Goal: Check status: Check status

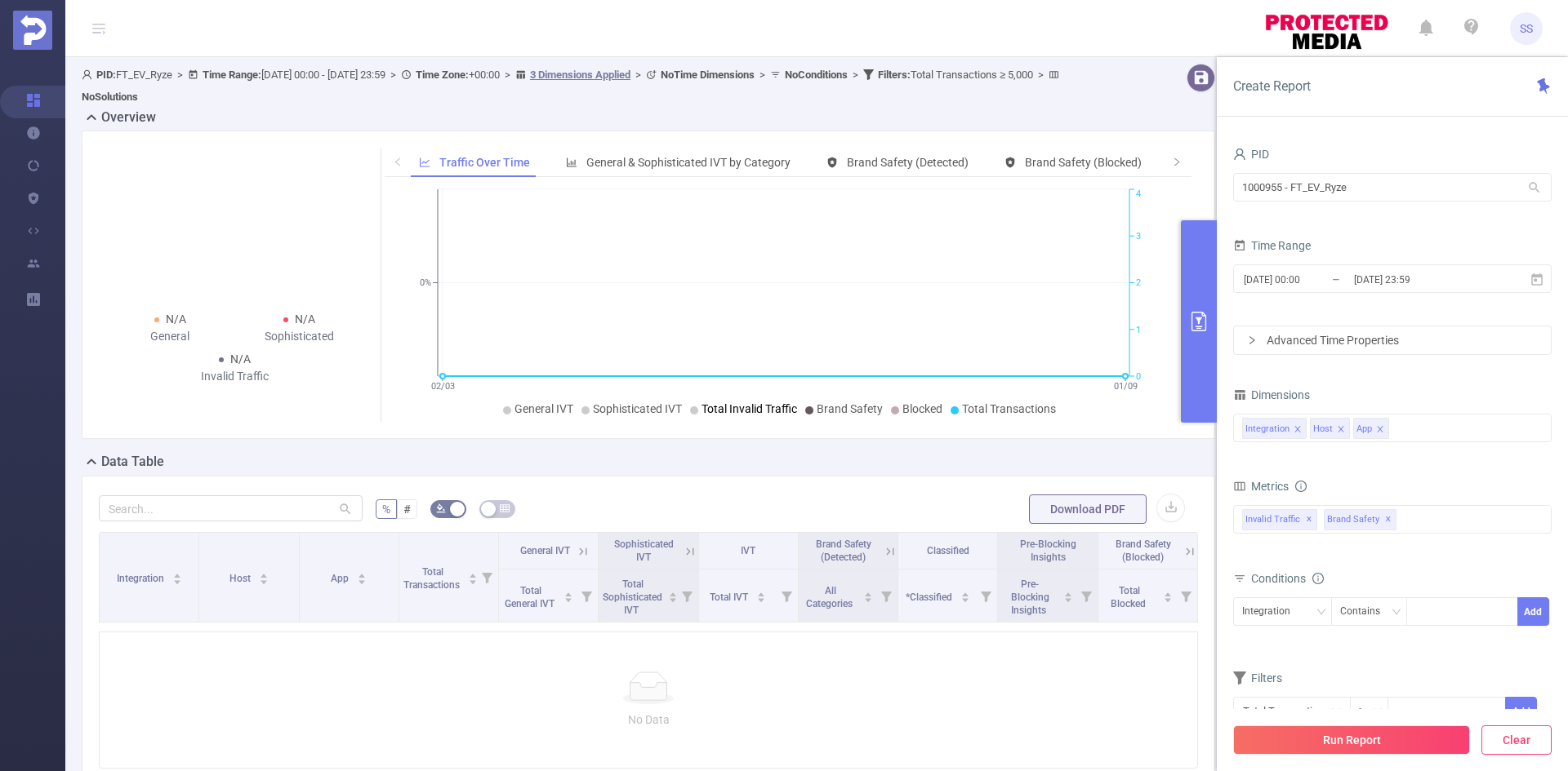
click at [1508, 742] on button "Clear" at bounding box center [1516, 740] width 71 height 29
type input "[DATE] 07:00"
type input "[DATE] 07:59"
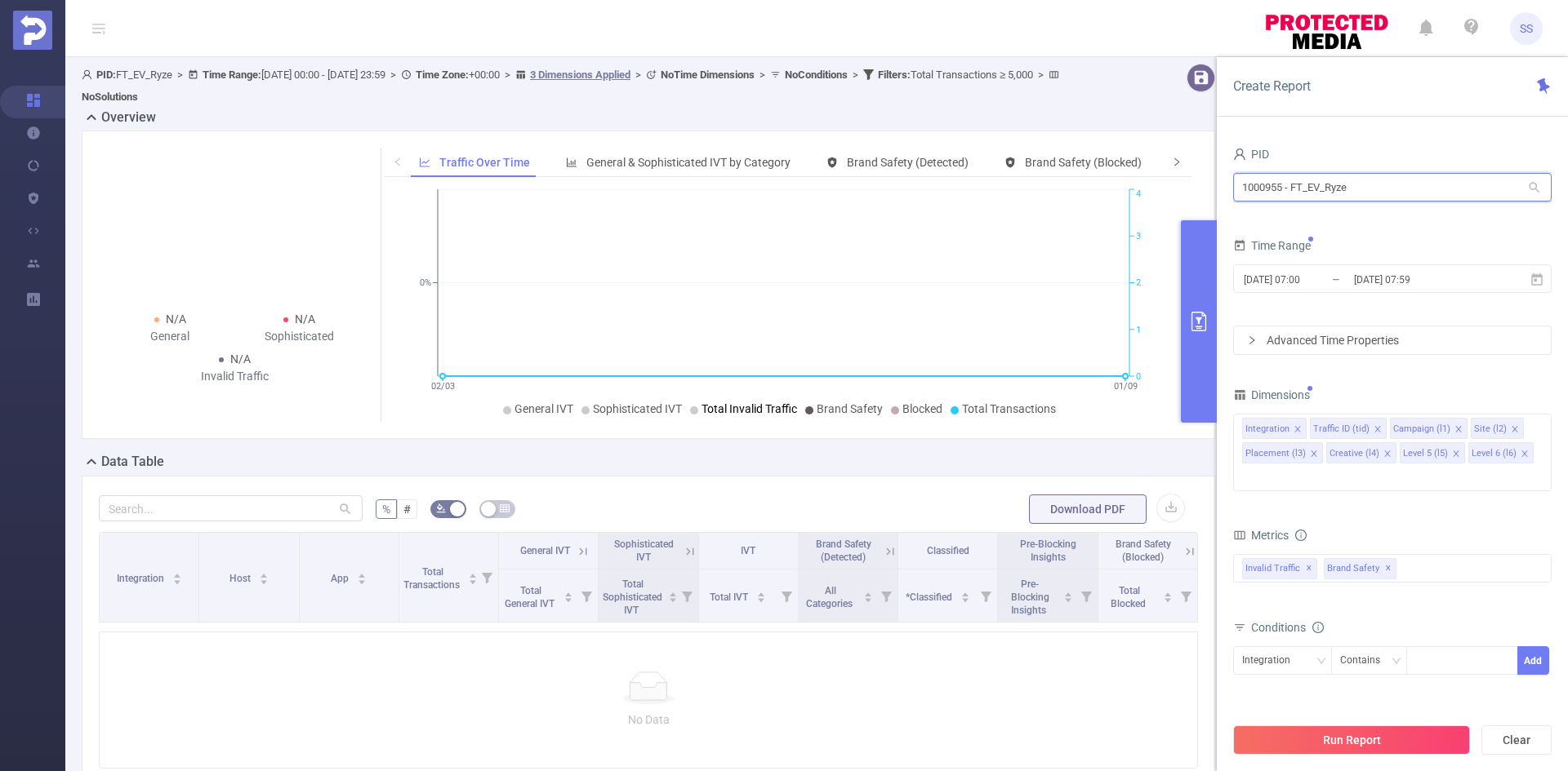
drag, startPoint x: 1434, startPoint y: 181, endPoint x: 1170, endPoint y: 170, distance: 264.2
click at [1170, 170] on section "PID: FT_EV_Ryze > Time Range: [DATE] 00:00 - [DATE] 23:59 > Time Zone: +00:00 >…" at bounding box center [816, 478] width 1503 height 843
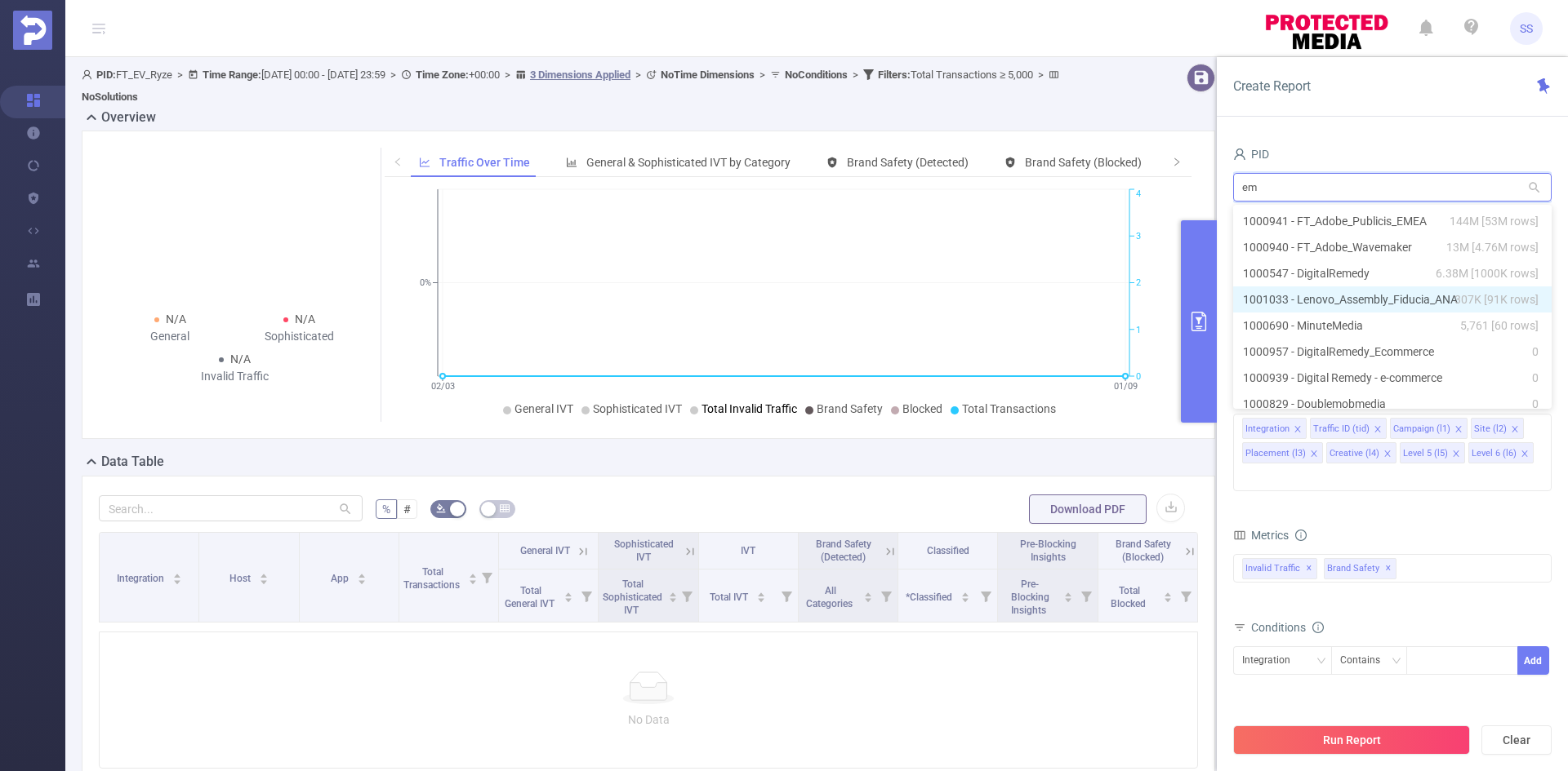
type input "eme"
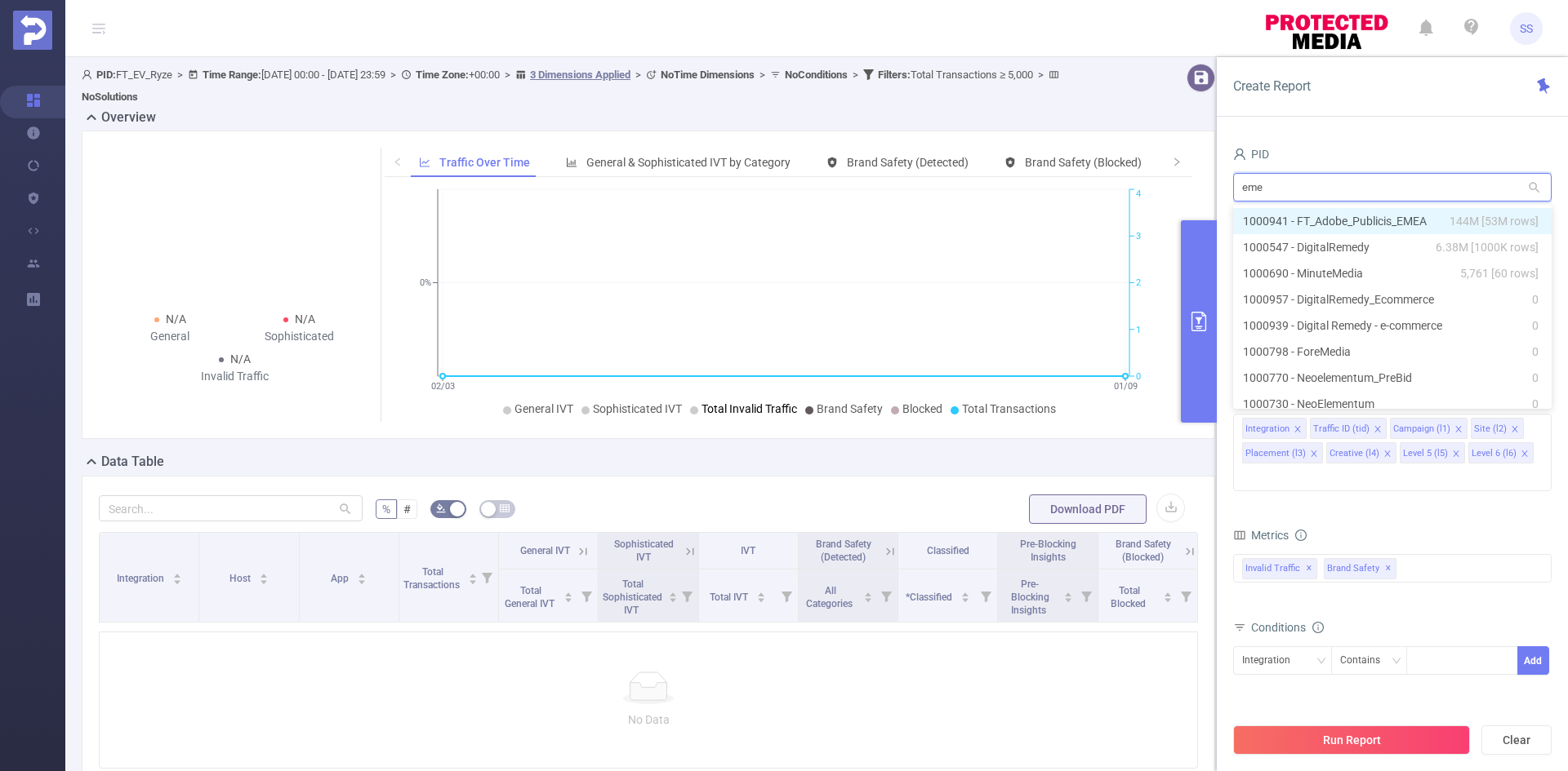
click at [1428, 217] on li "1000941 - FT_Adobe_Publicis_EMEA 144M [53M rows]" at bounding box center [1392, 220] width 319 height 26
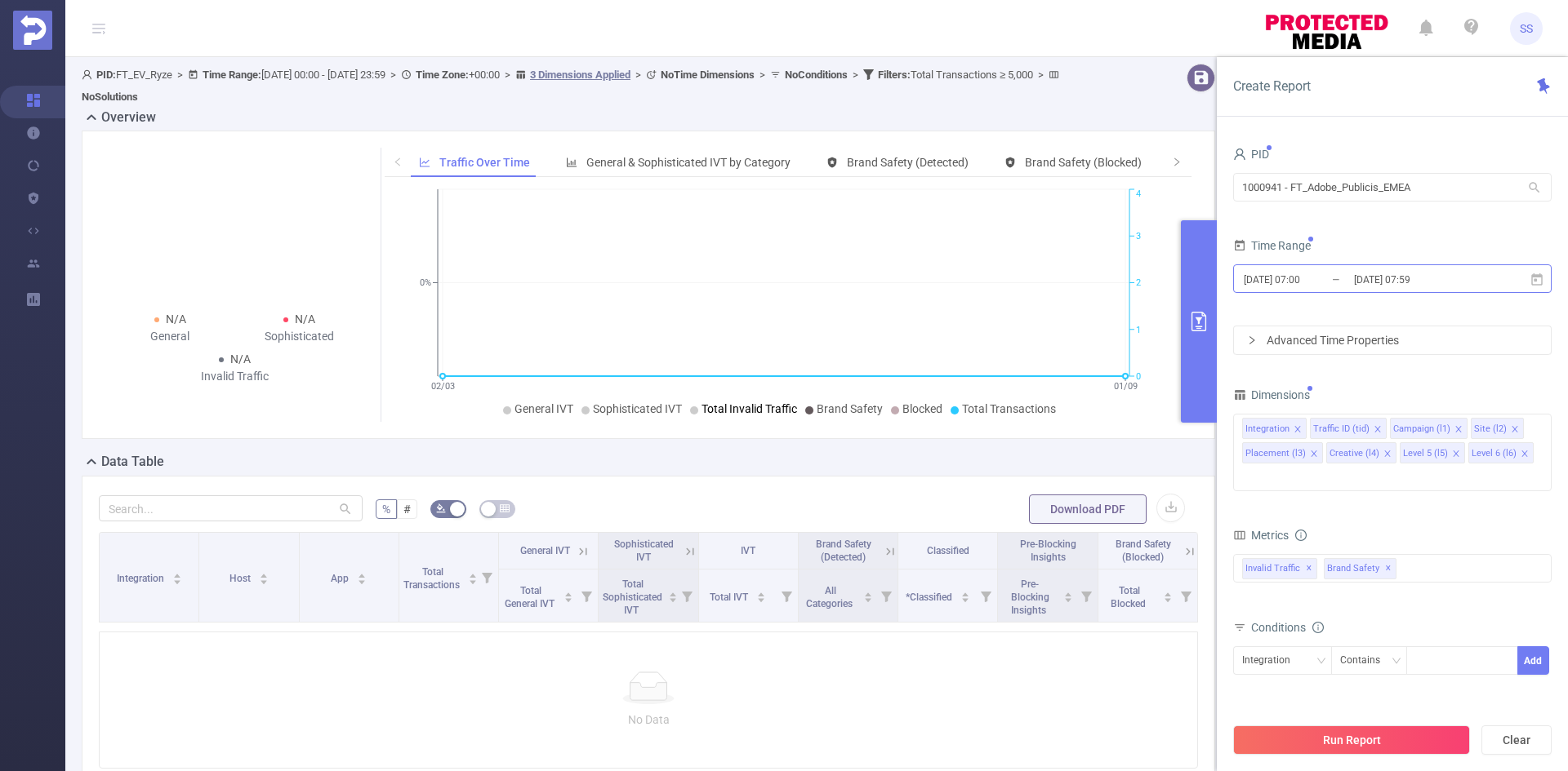
click at [1472, 284] on input "[DATE] 07:59" at bounding box center [1419, 279] width 132 height 22
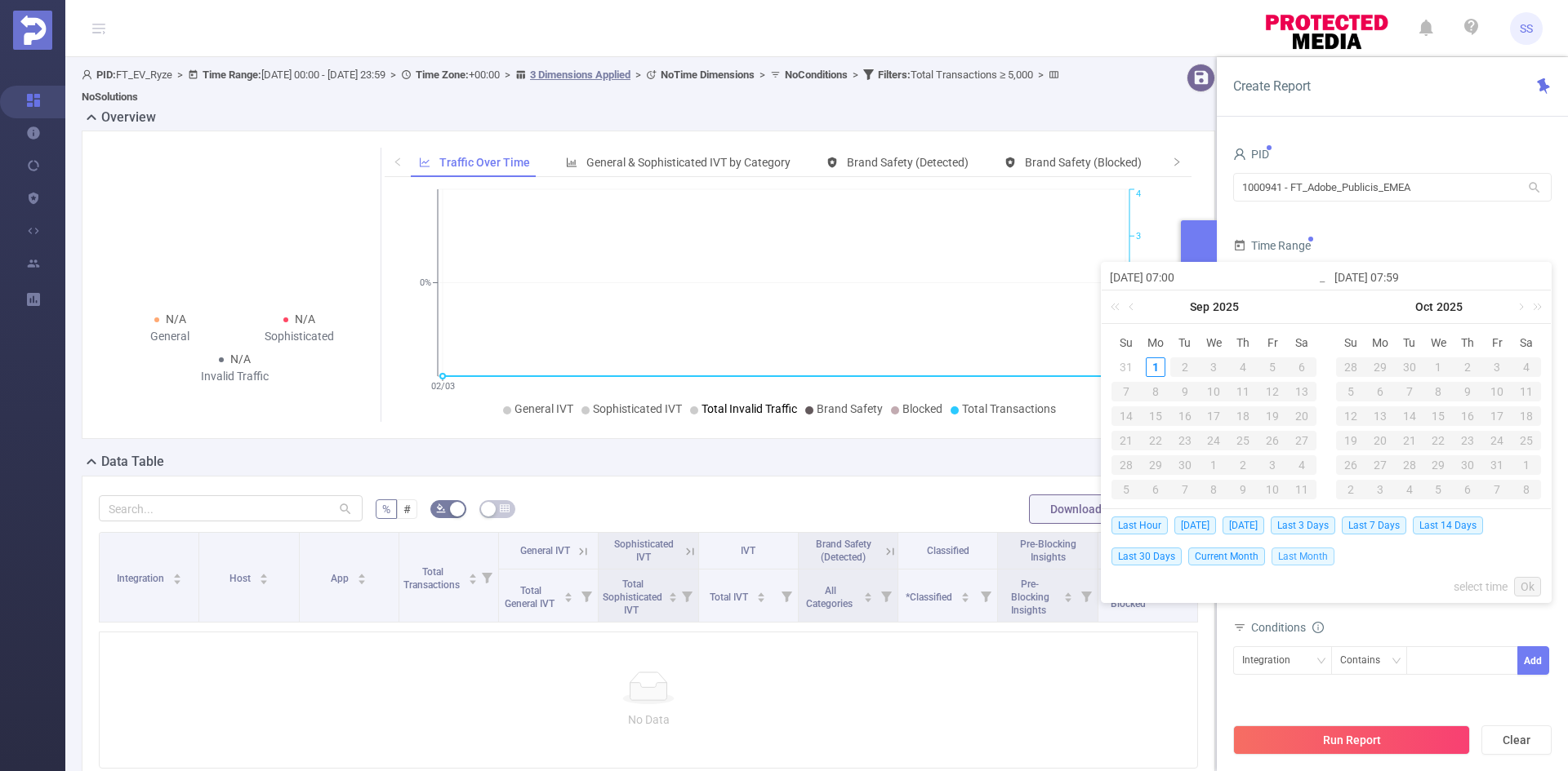
click at [1275, 552] on span "Last Month" at bounding box center [1303, 557] width 63 height 18
type input "[DATE] 00:00"
type input "[DATE] 23:59"
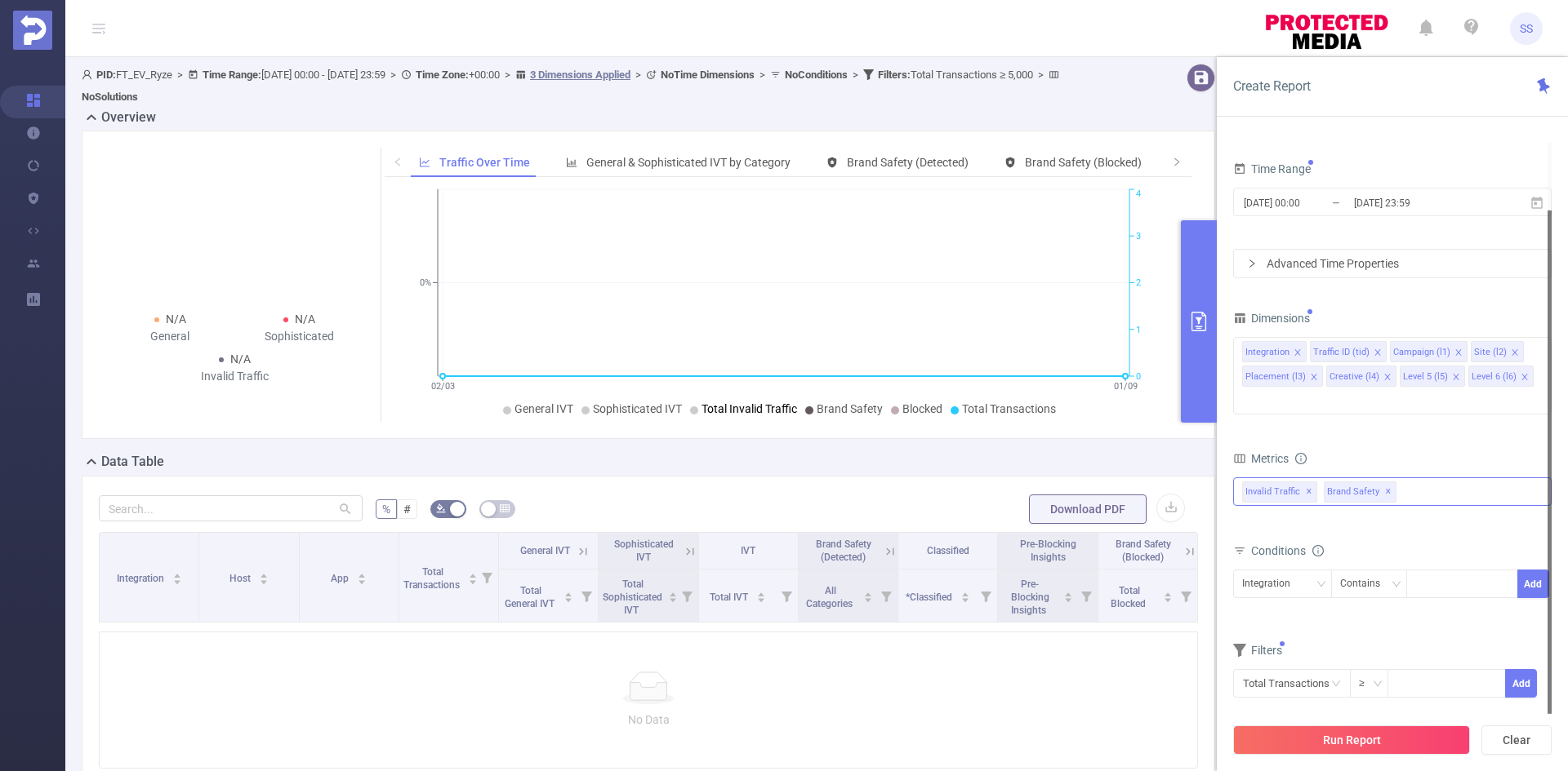
click at [1414, 477] on div "Invalid Traffic ✕ Brand Safety ✕" at bounding box center [1392, 492] width 319 height 29
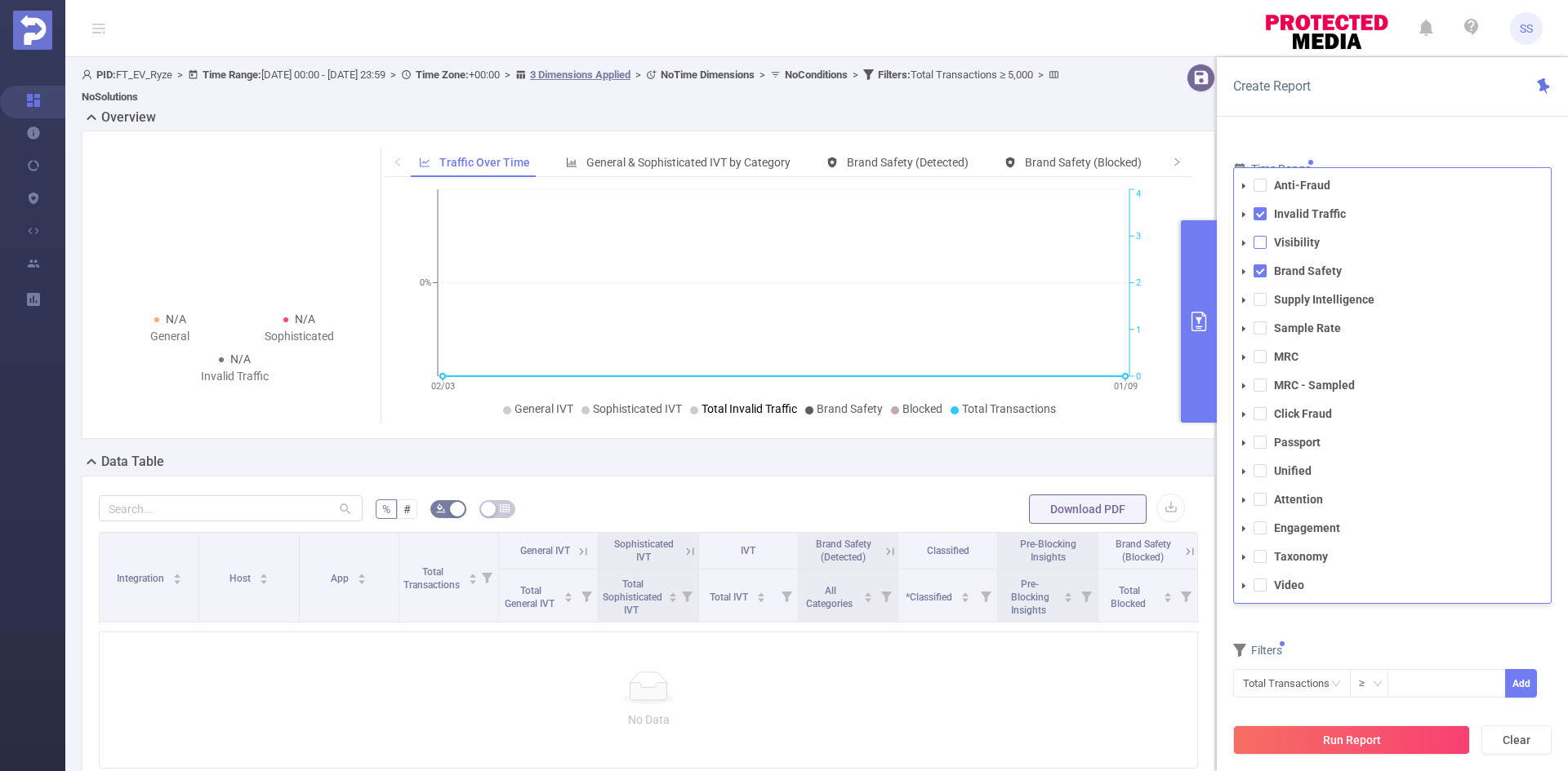
click at [1258, 236] on span at bounding box center [1260, 242] width 13 height 13
click at [1380, 104] on div "Create Report" at bounding box center [1392, 87] width 351 height 60
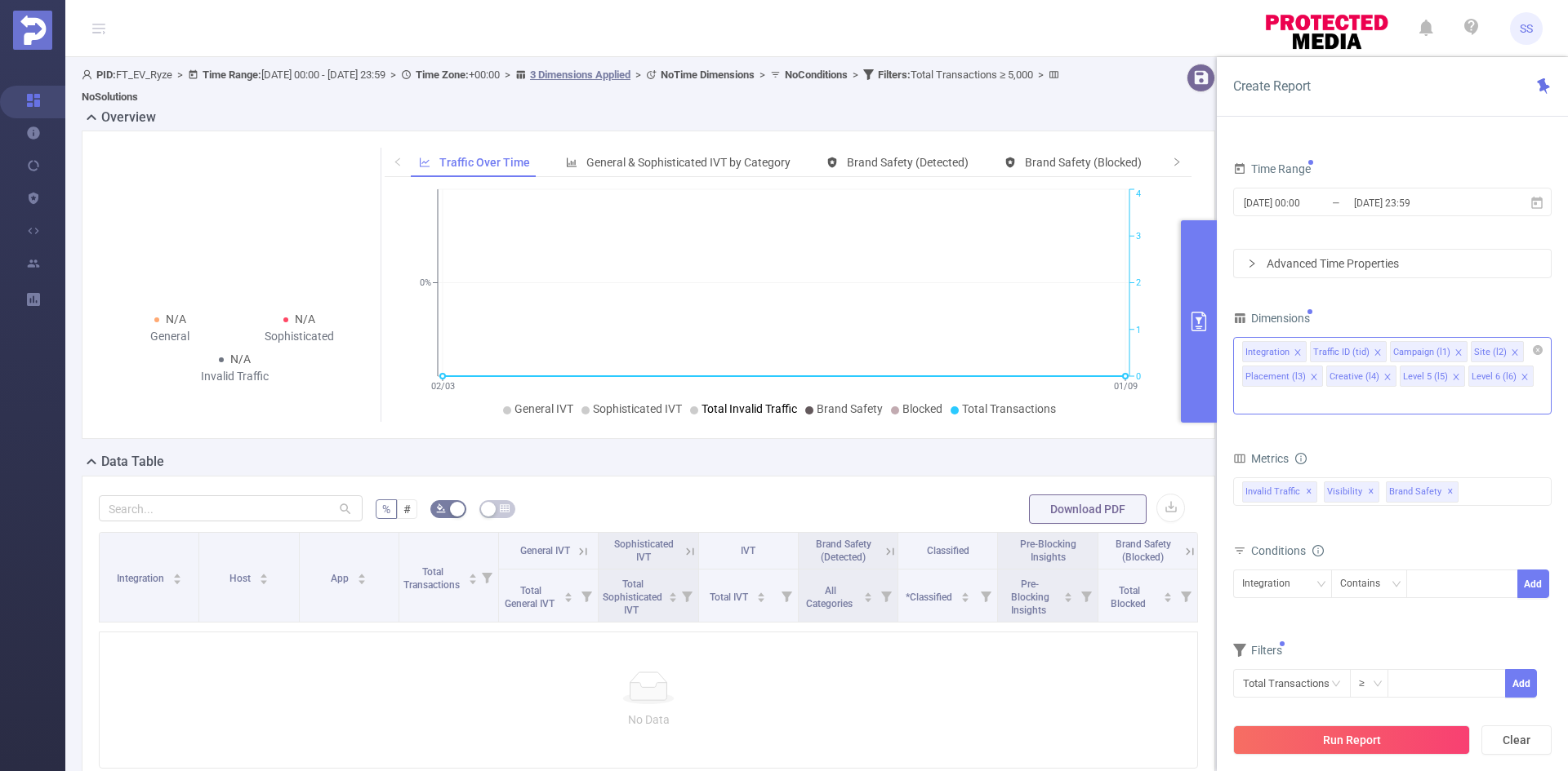
click at [1375, 351] on icon "icon: close" at bounding box center [1378, 352] width 5 height 5
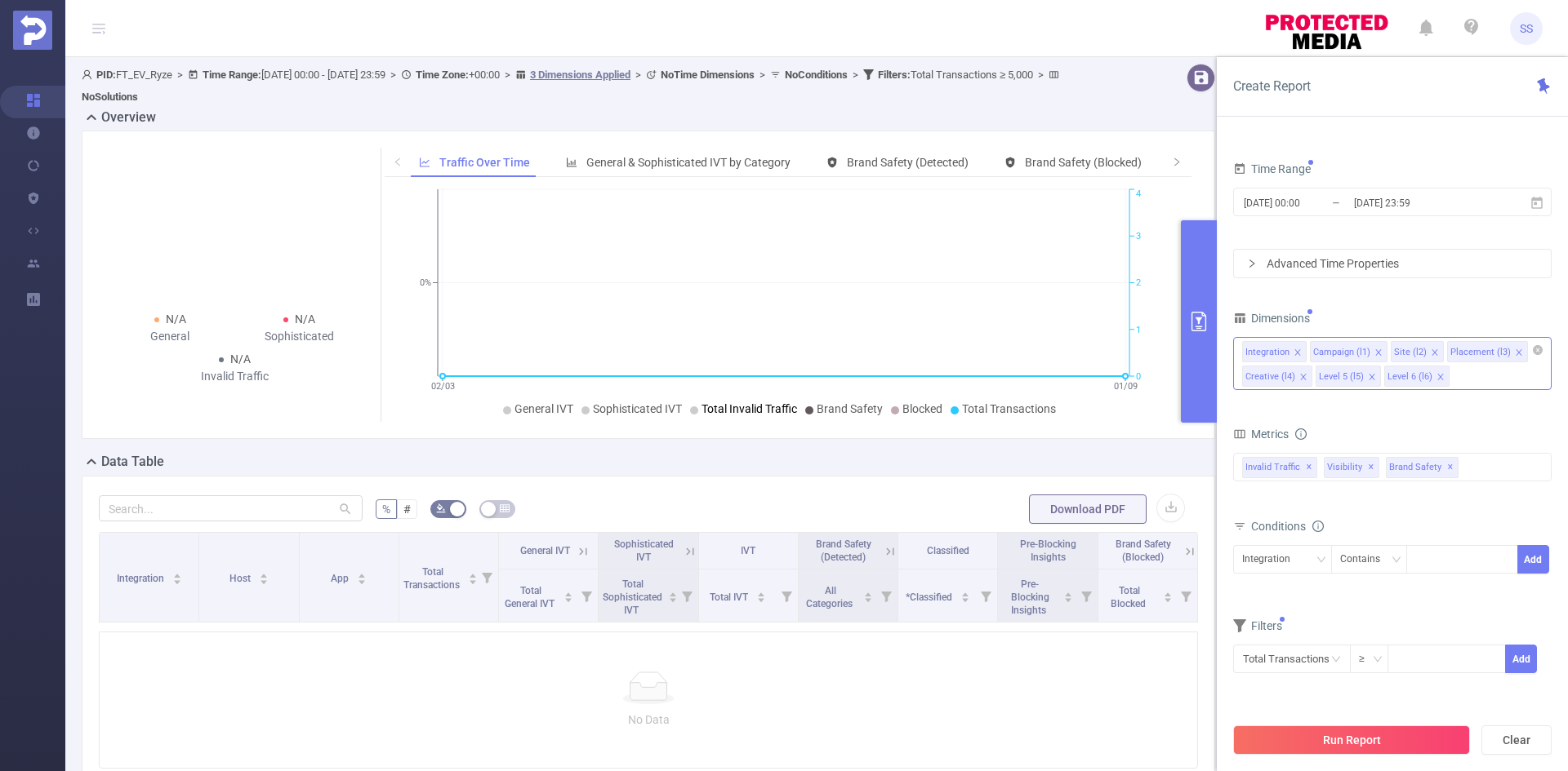
click at [1375, 351] on icon "icon: close" at bounding box center [1379, 352] width 8 height 8
click at [1354, 351] on icon "icon: close" at bounding box center [1354, 352] width 8 height 8
click at [1379, 351] on icon "icon: close" at bounding box center [1381, 352] width 5 height 5
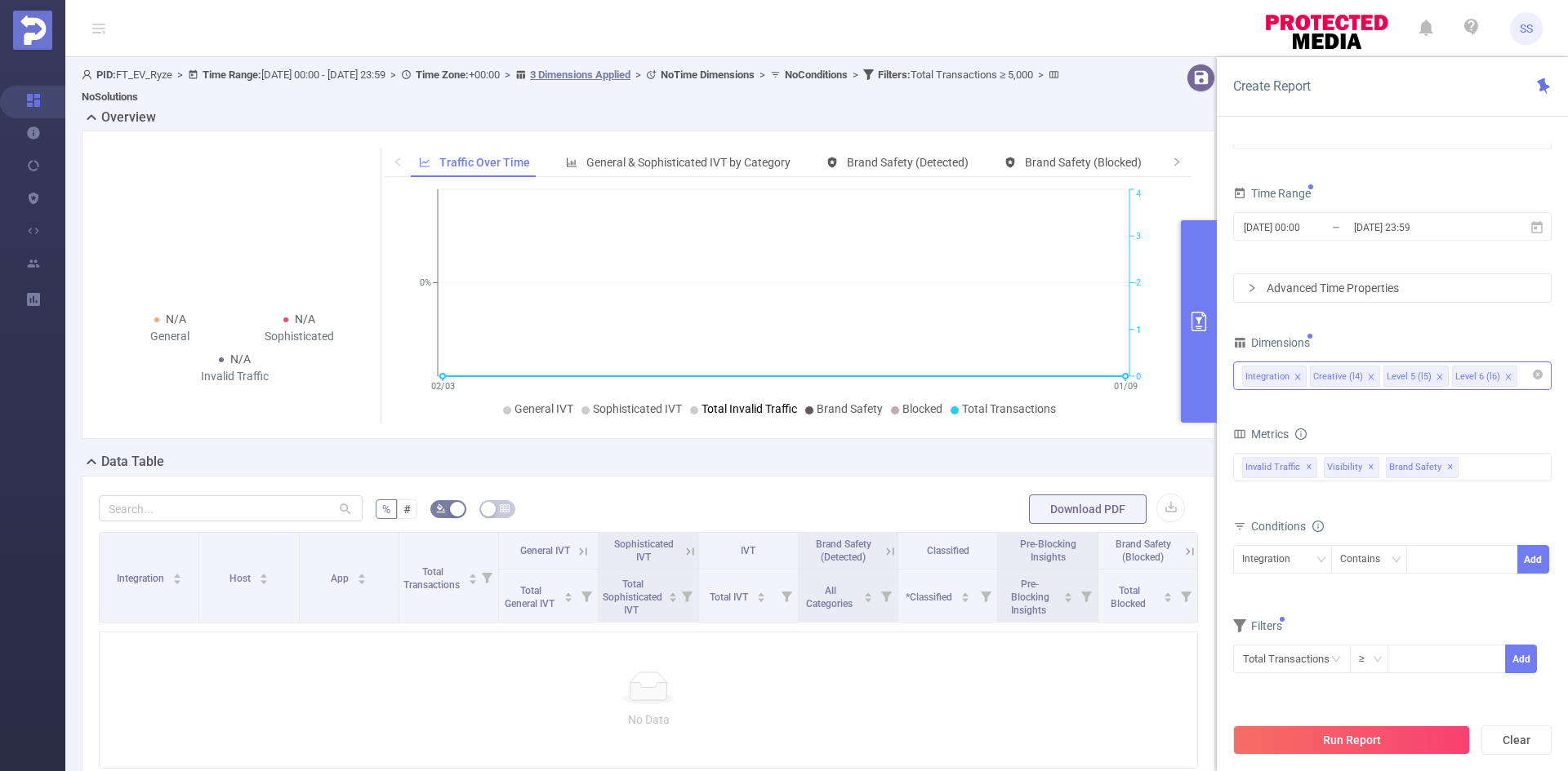
click at [1369, 376] on icon "icon: close" at bounding box center [1371, 377] width 8 height 8
click at [1365, 376] on icon "icon: close" at bounding box center [1366, 377] width 5 height 5
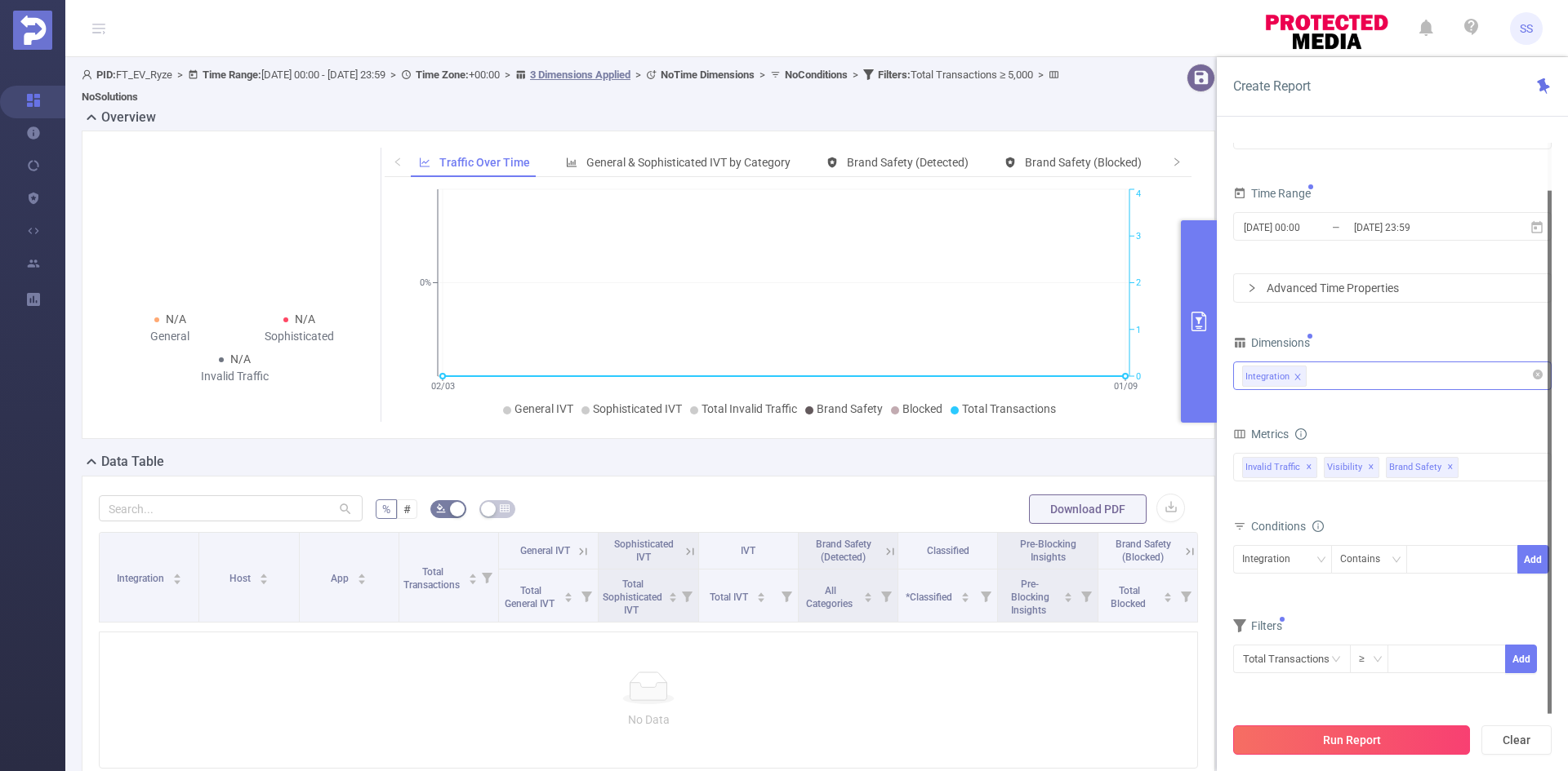
click at [1380, 746] on button "Run Report" at bounding box center [1351, 740] width 237 height 29
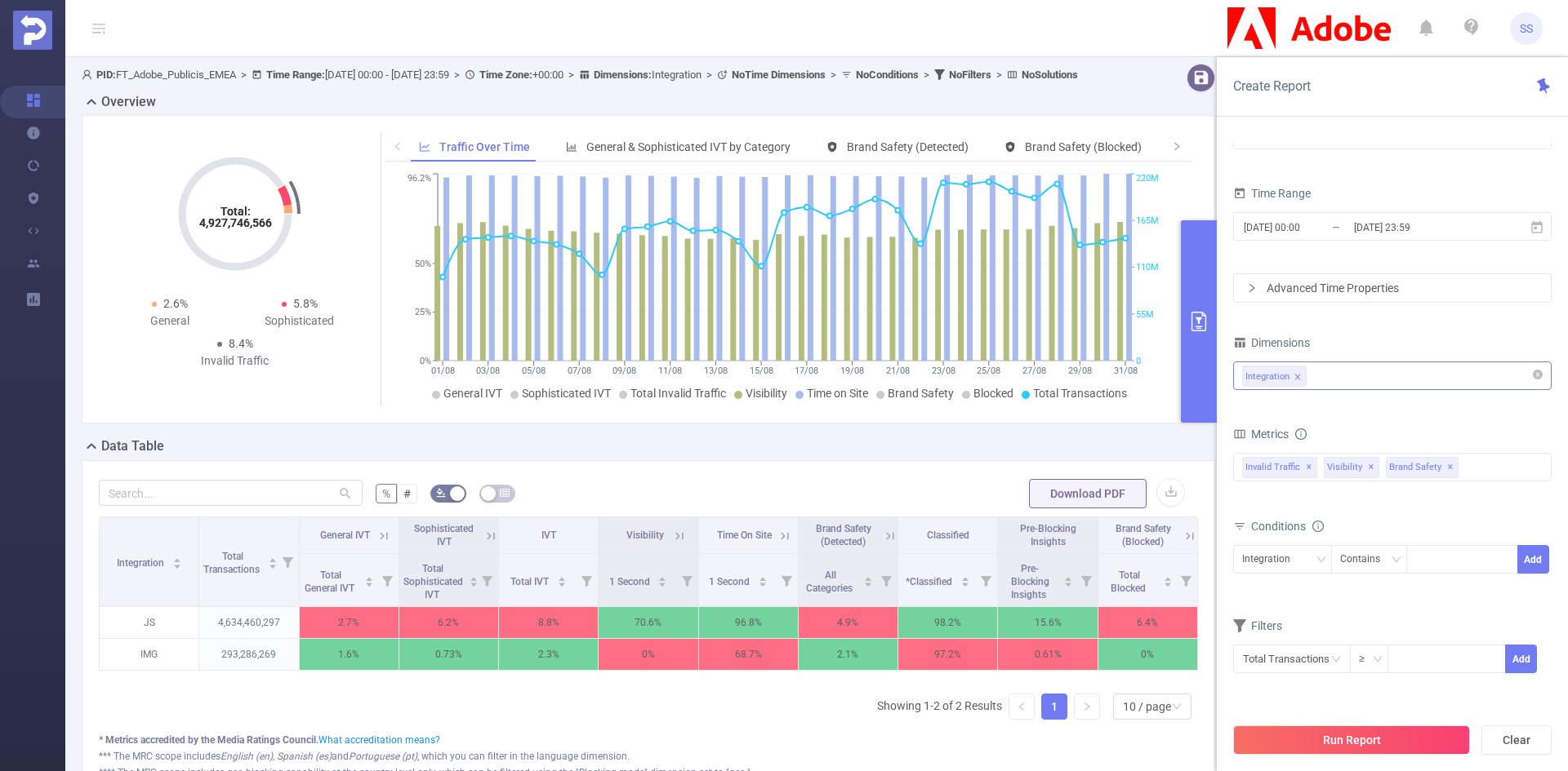
click at [1201, 350] on button "primary" at bounding box center [1199, 321] width 36 height 203
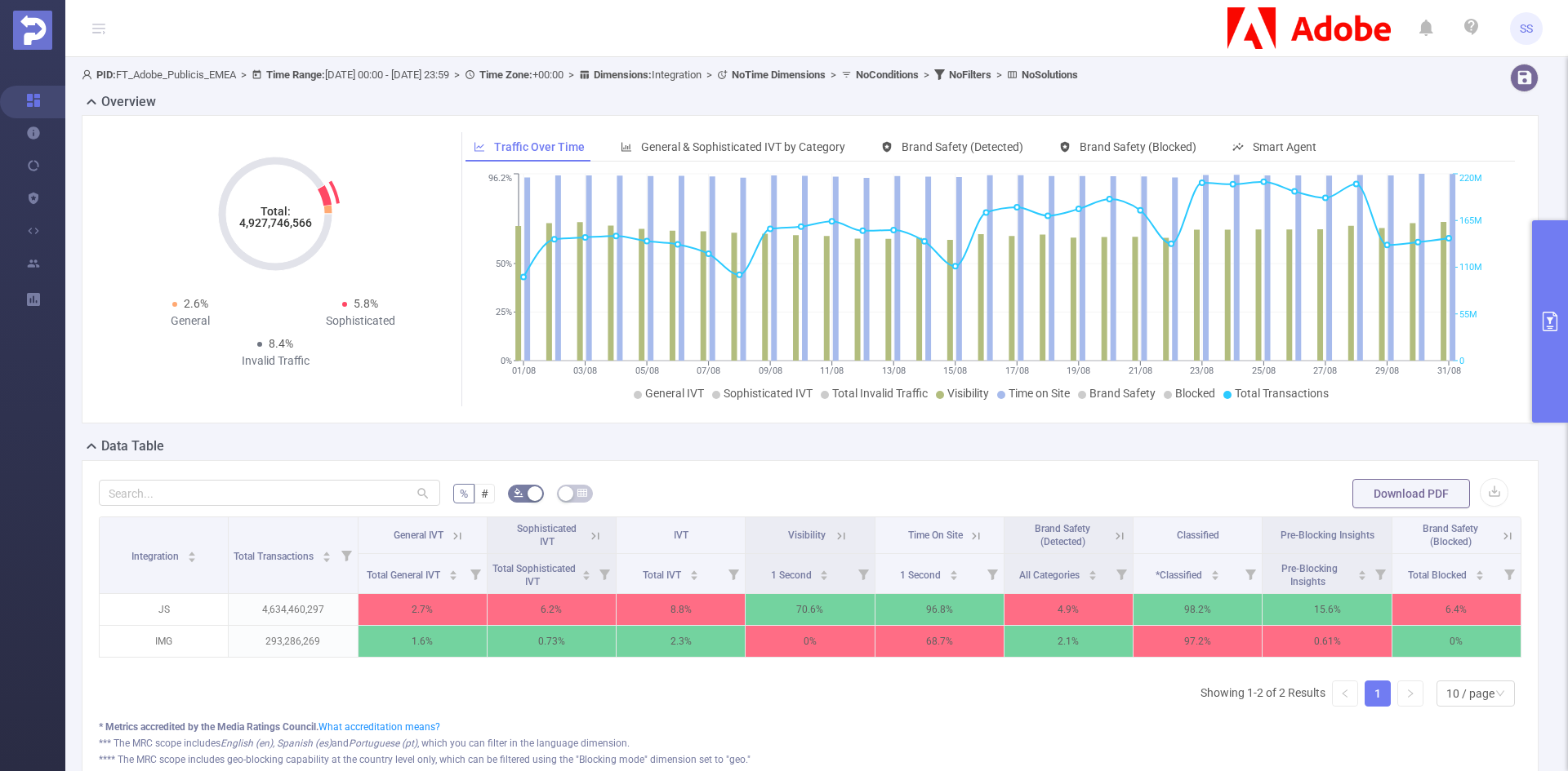
click at [284, 220] on tspan "4,927,746,566" at bounding box center [275, 222] width 72 height 13
copy tspan "4,927,746,566"
click at [260, 609] on p "4,634,460,297" at bounding box center [293, 609] width 129 height 31
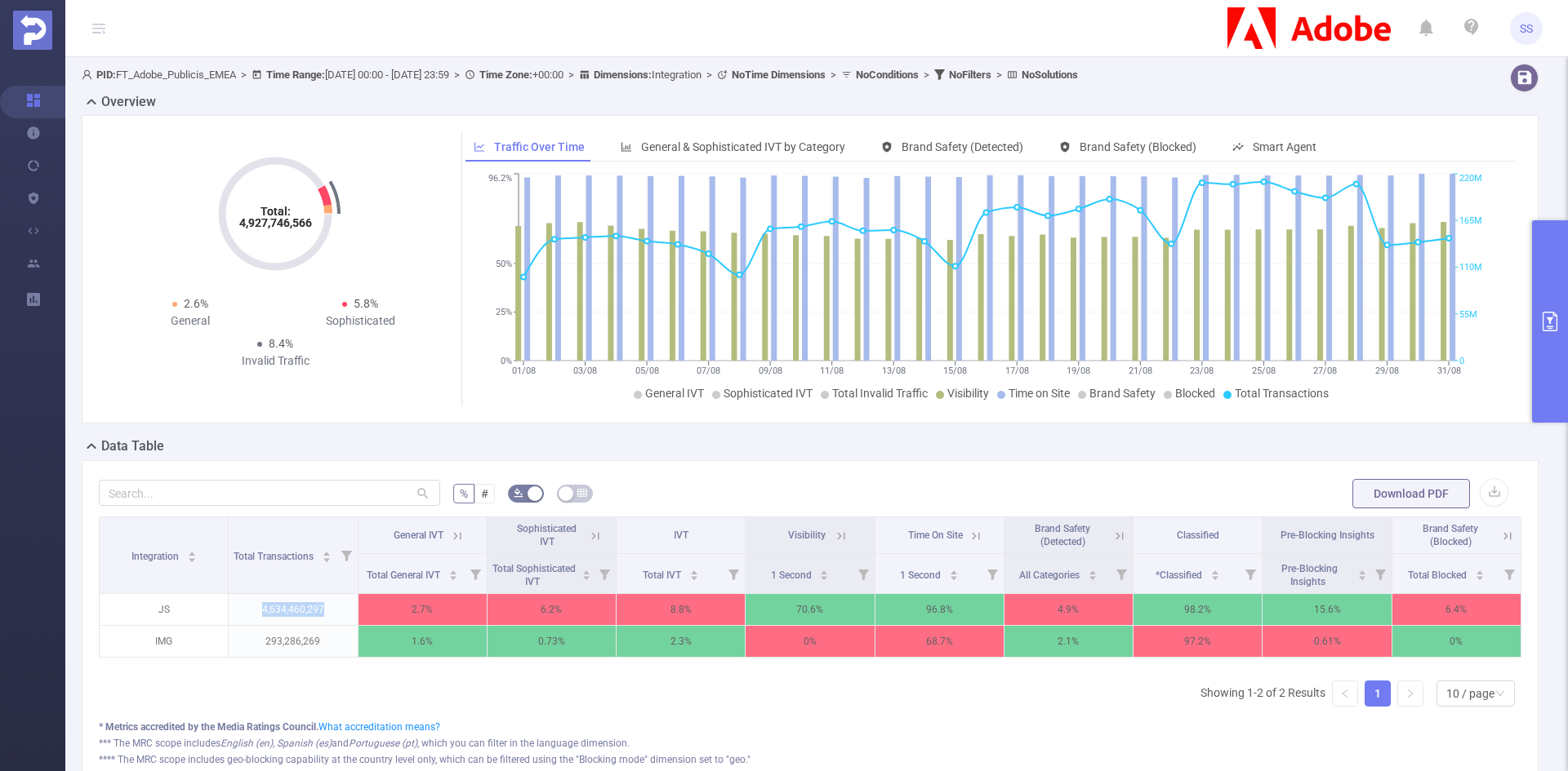
copy p "4,634,460,297"
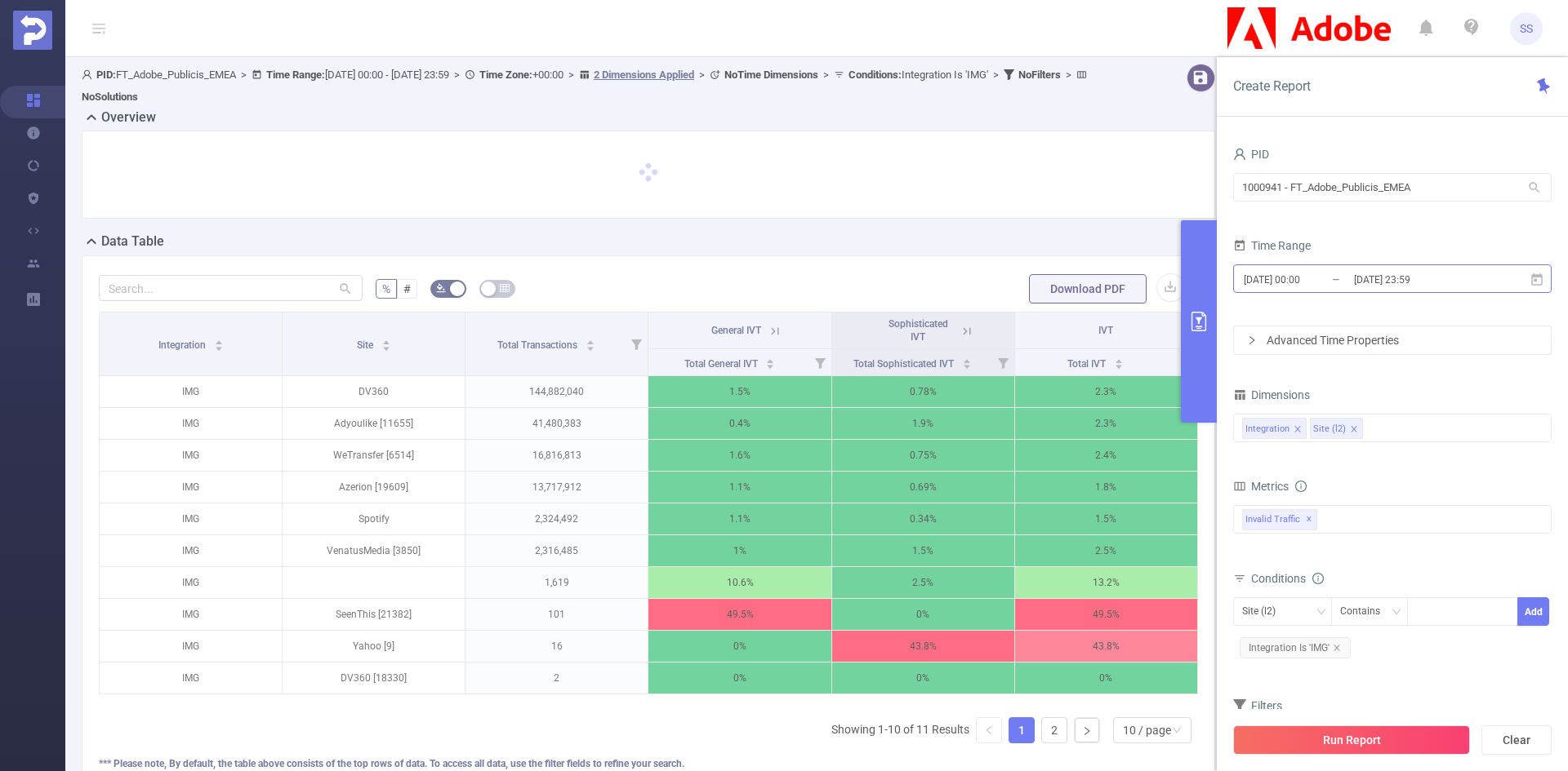
click at [1417, 278] on input "2025-07-31 23:59" at bounding box center [1419, 279] width 132 height 22
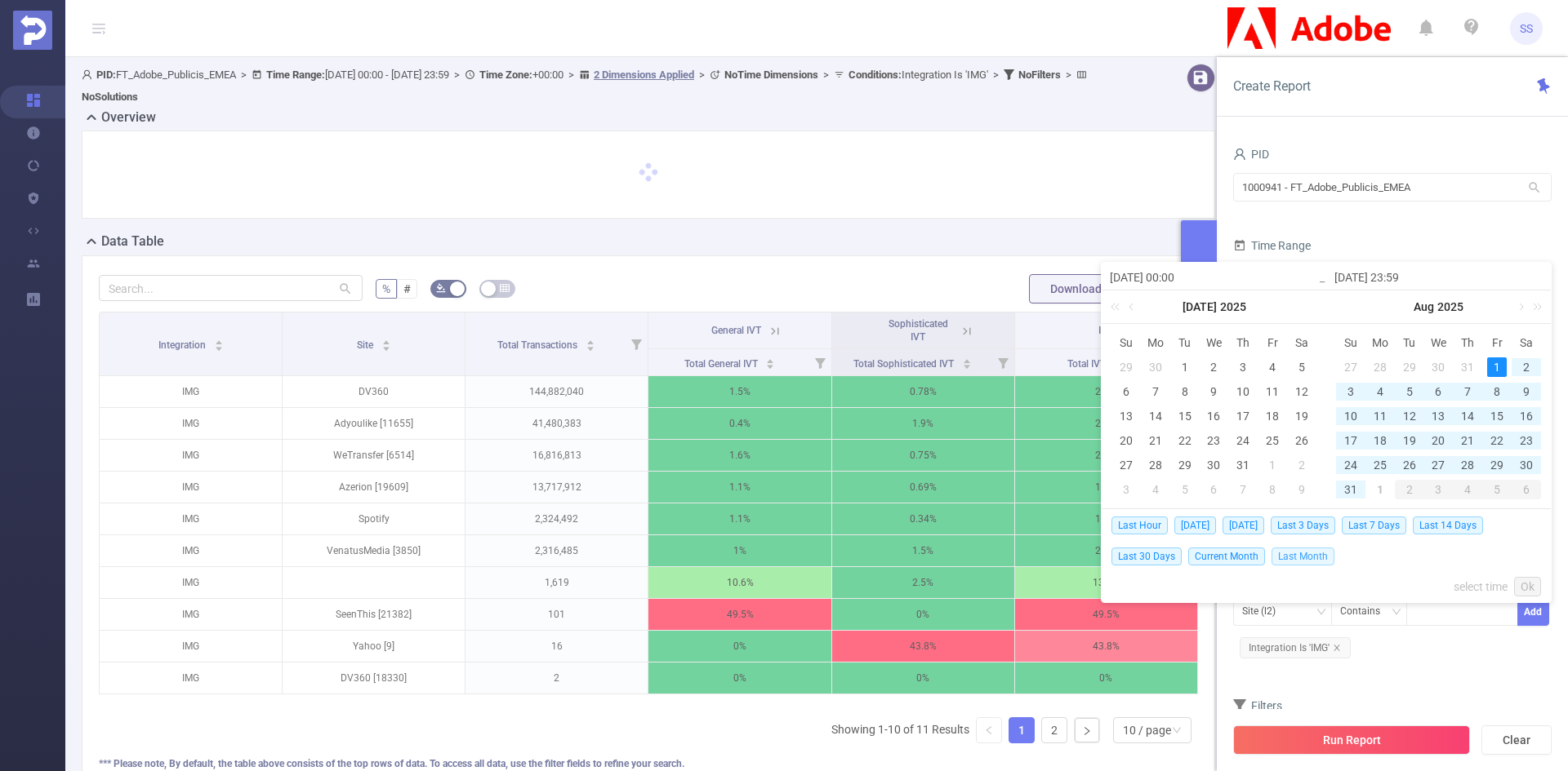
click at [1282, 554] on span "Last Month" at bounding box center [1303, 557] width 63 height 18
type input "[DATE] 00:00"
type input "[DATE] 23:59"
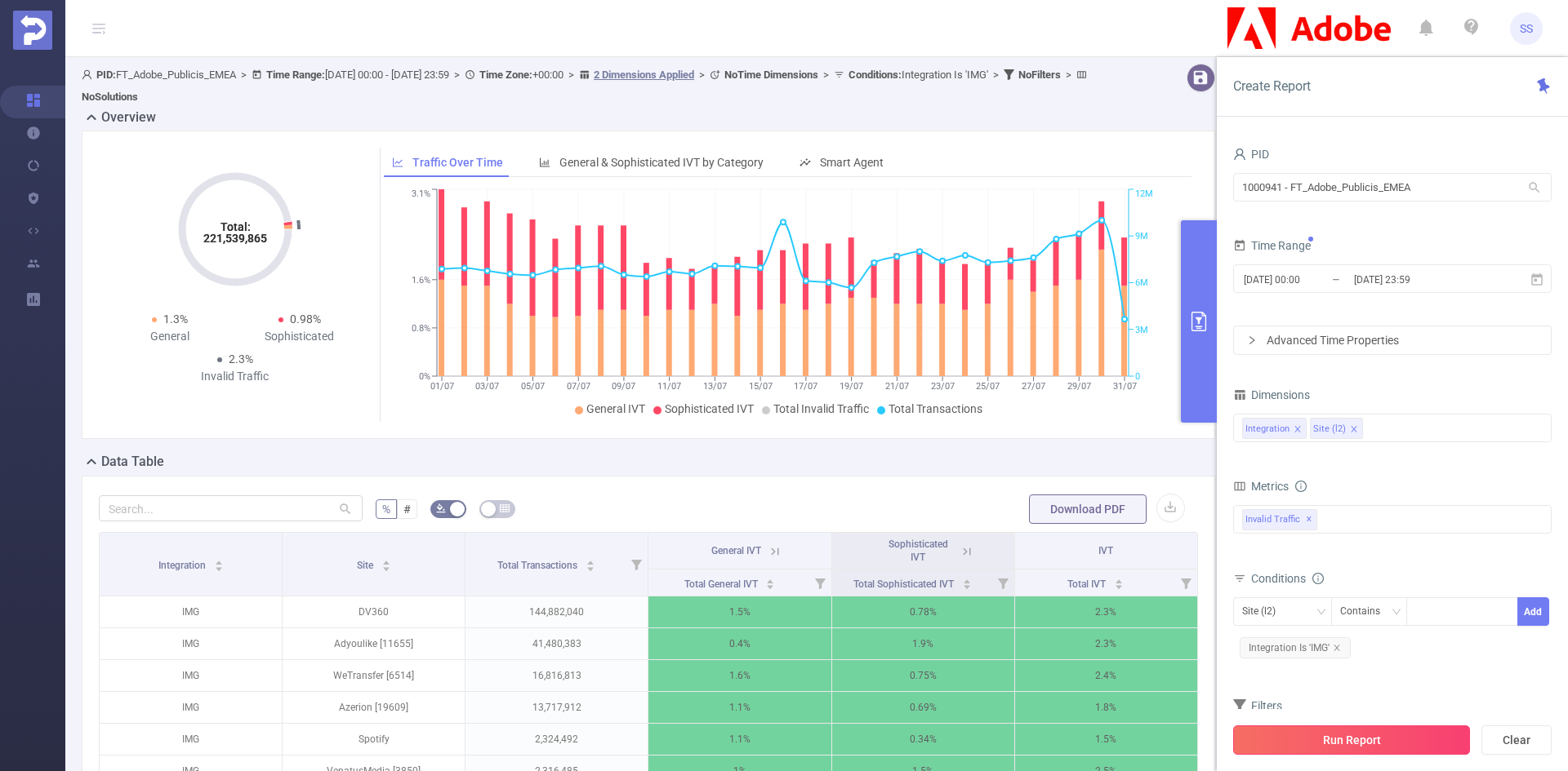
click at [1335, 745] on button "Run Report" at bounding box center [1351, 740] width 237 height 29
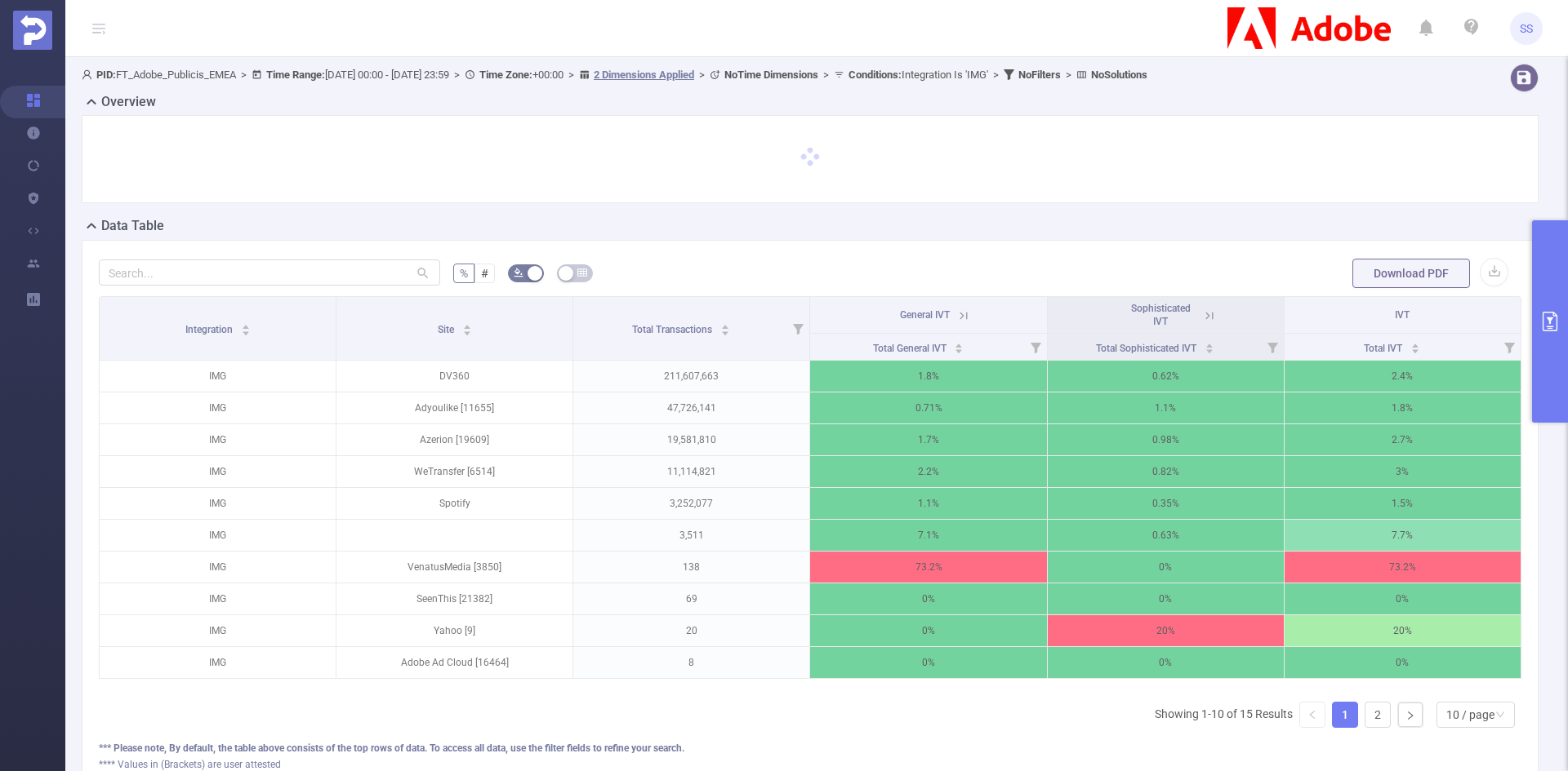
click at [960, 313] on icon at bounding box center [963, 315] width 7 height 7
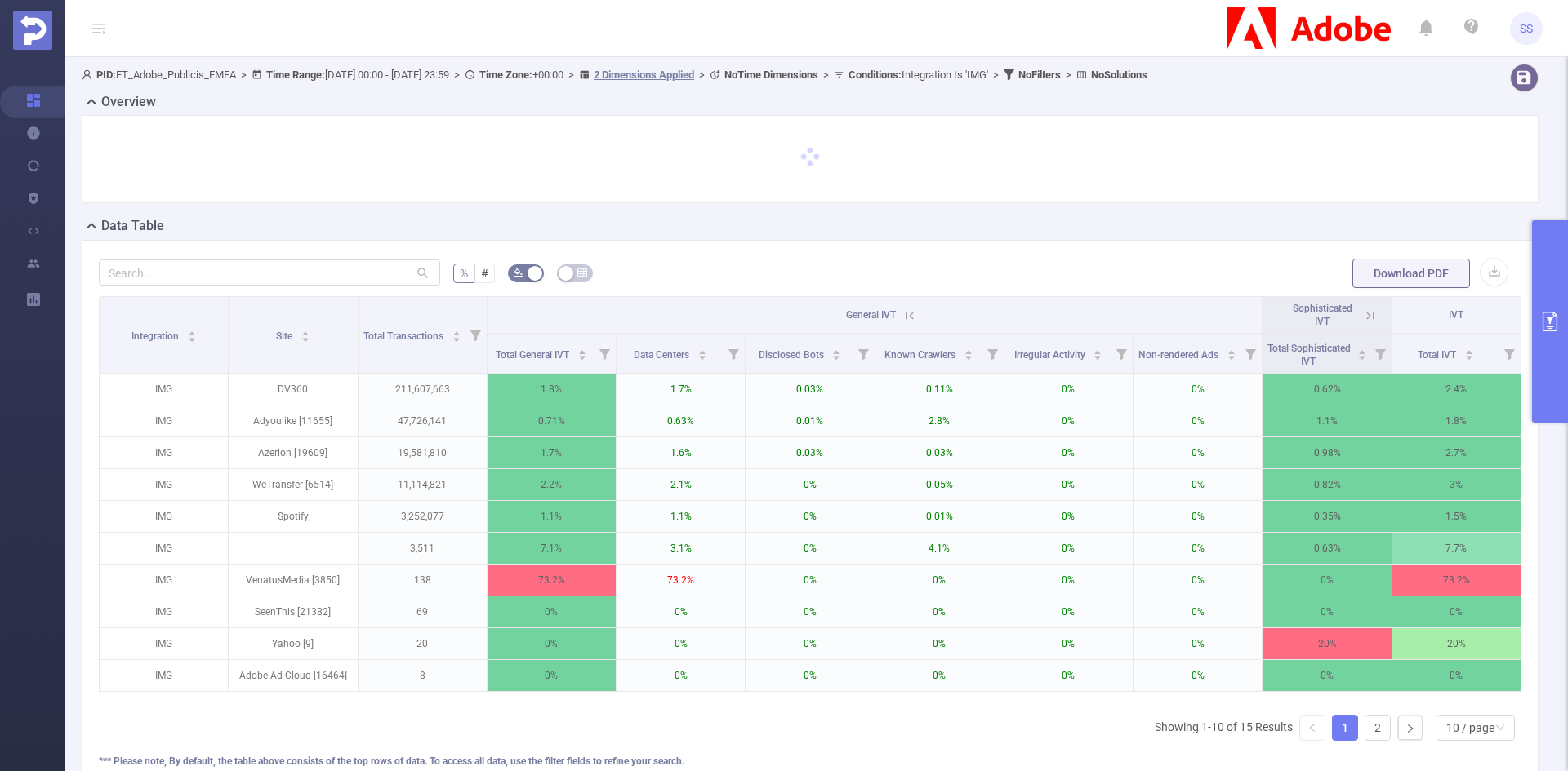
click at [897, 316] on icon at bounding box center [907, 315] width 20 height 16
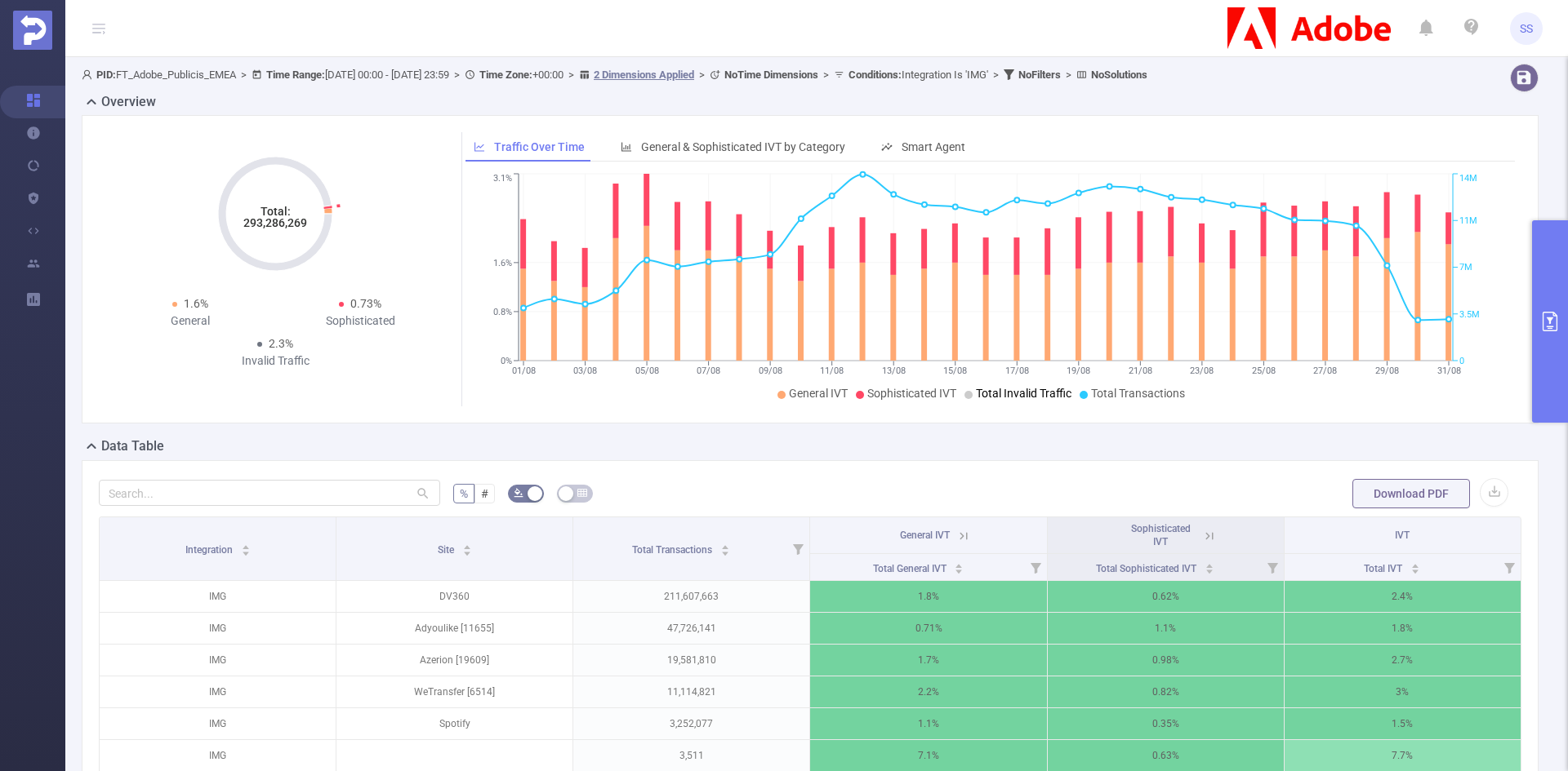
click at [266, 225] on tspan "293,286,269" at bounding box center [275, 222] width 63 height 13
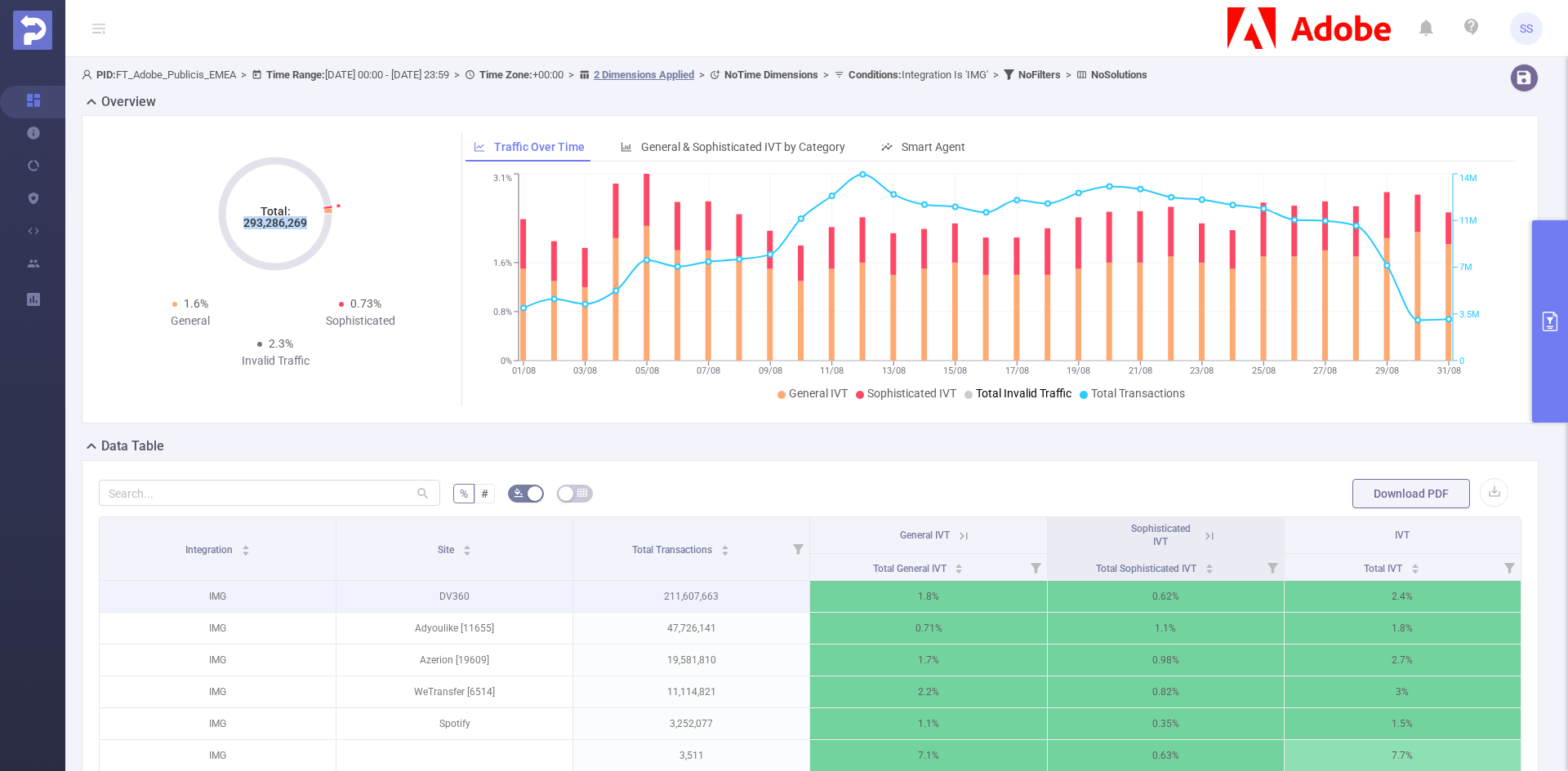
copy tspan "293,286,269"
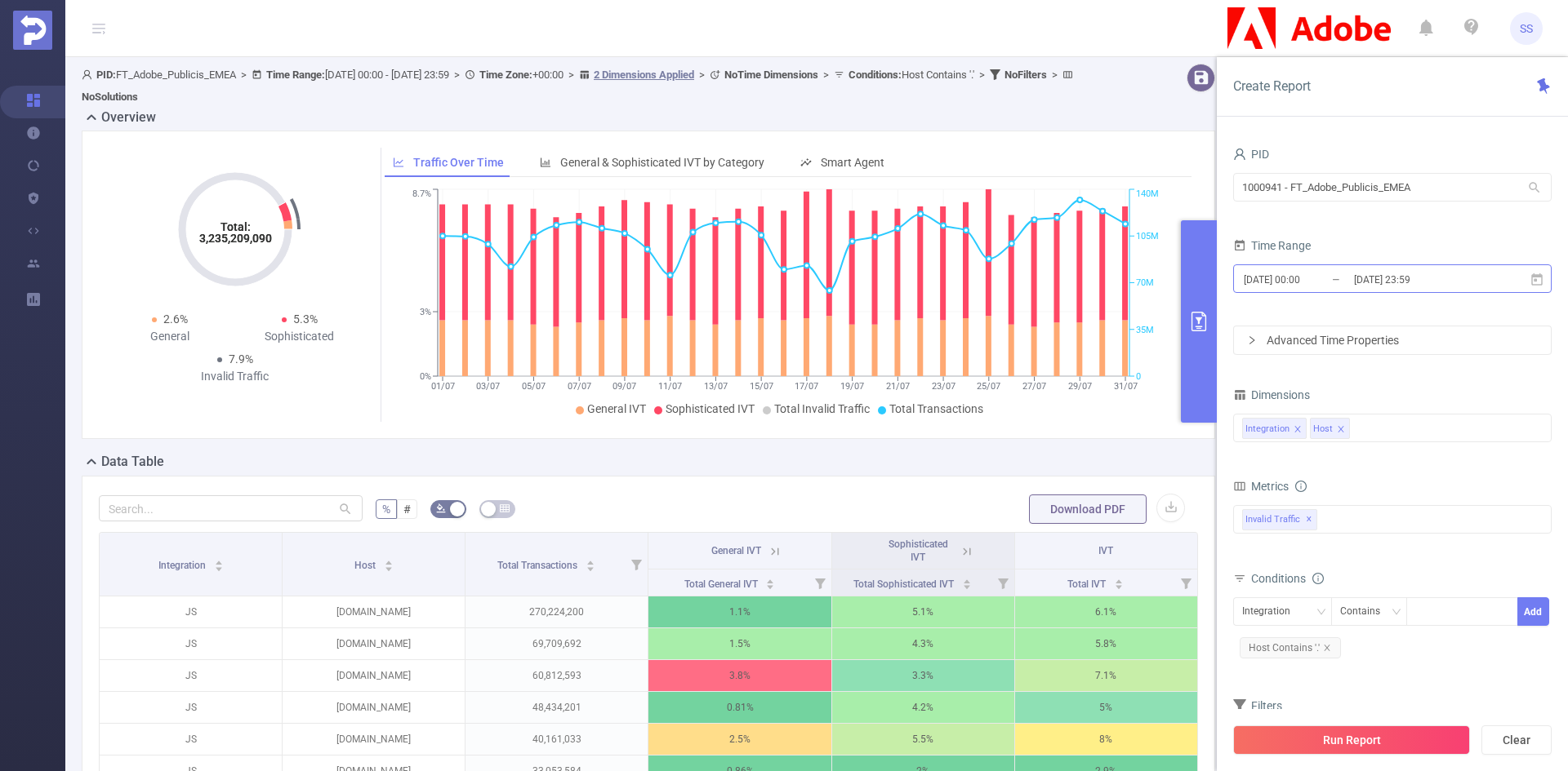
click at [1360, 279] on input "2025-07-31 23:59" at bounding box center [1419, 279] width 132 height 22
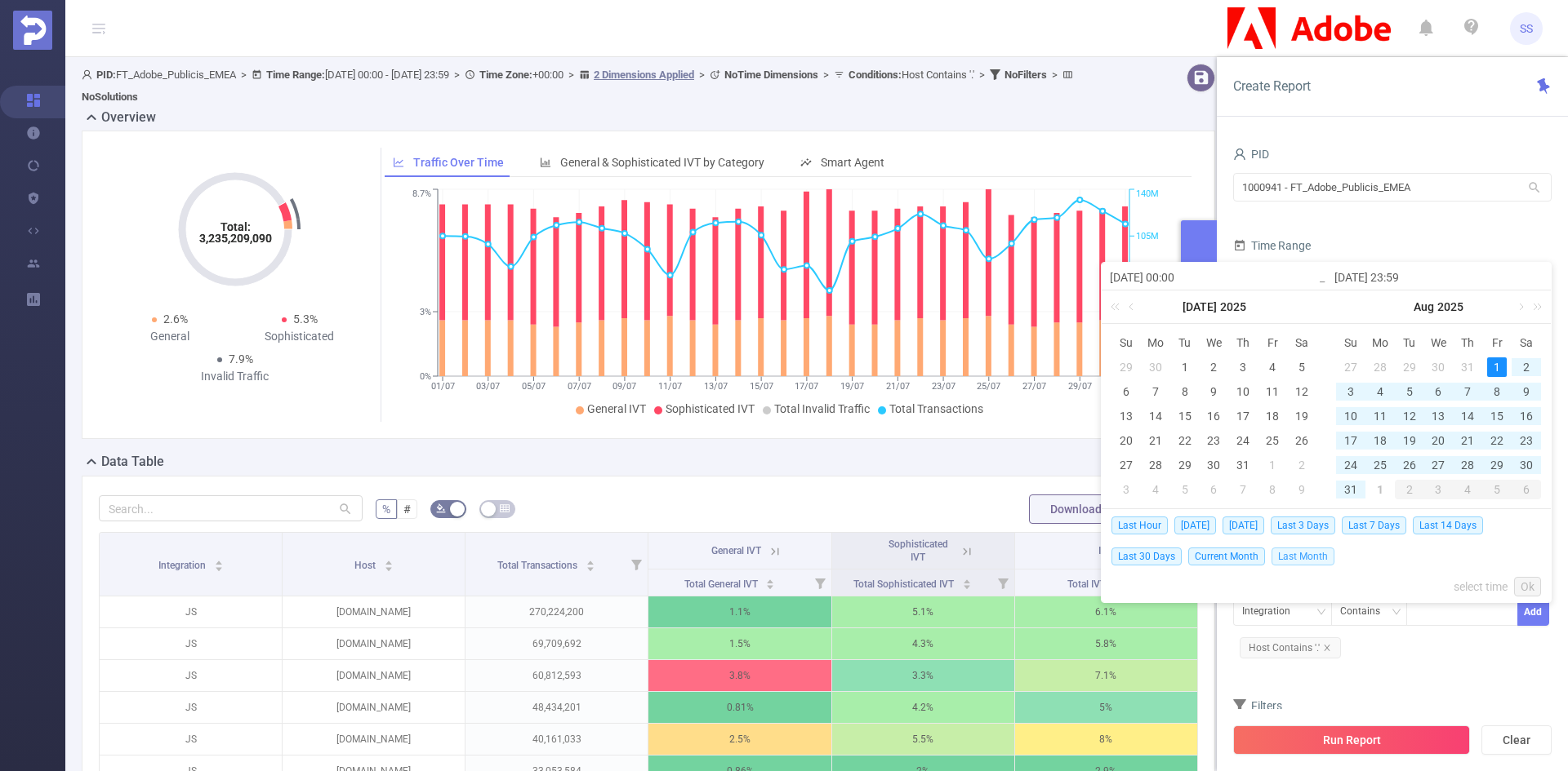
click at [1289, 553] on span "Last Month" at bounding box center [1303, 557] width 63 height 18
type input "[DATE] 00:00"
type input "[DATE] 23:59"
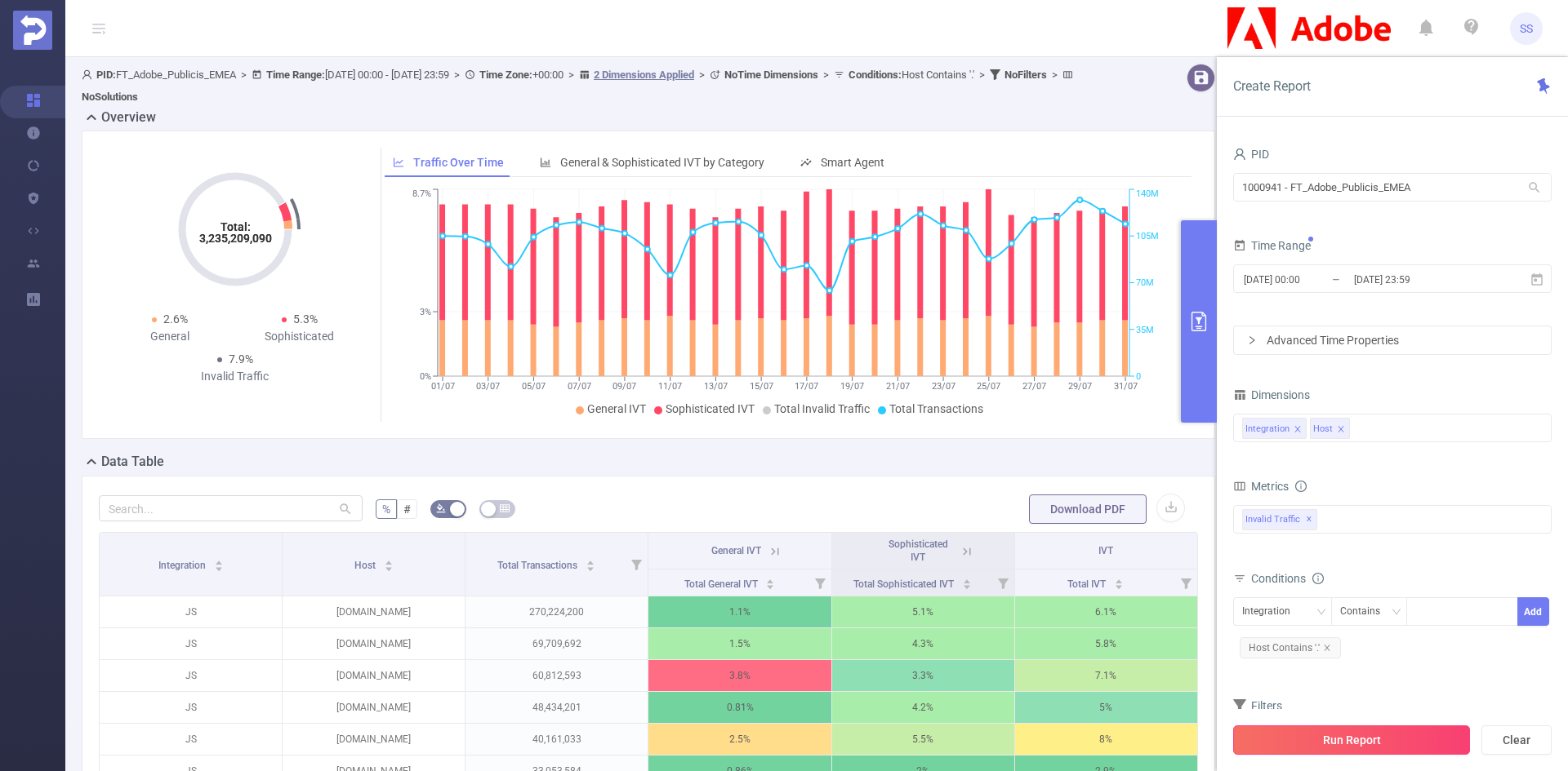
click at [1375, 742] on button "Run Report" at bounding box center [1351, 740] width 237 height 29
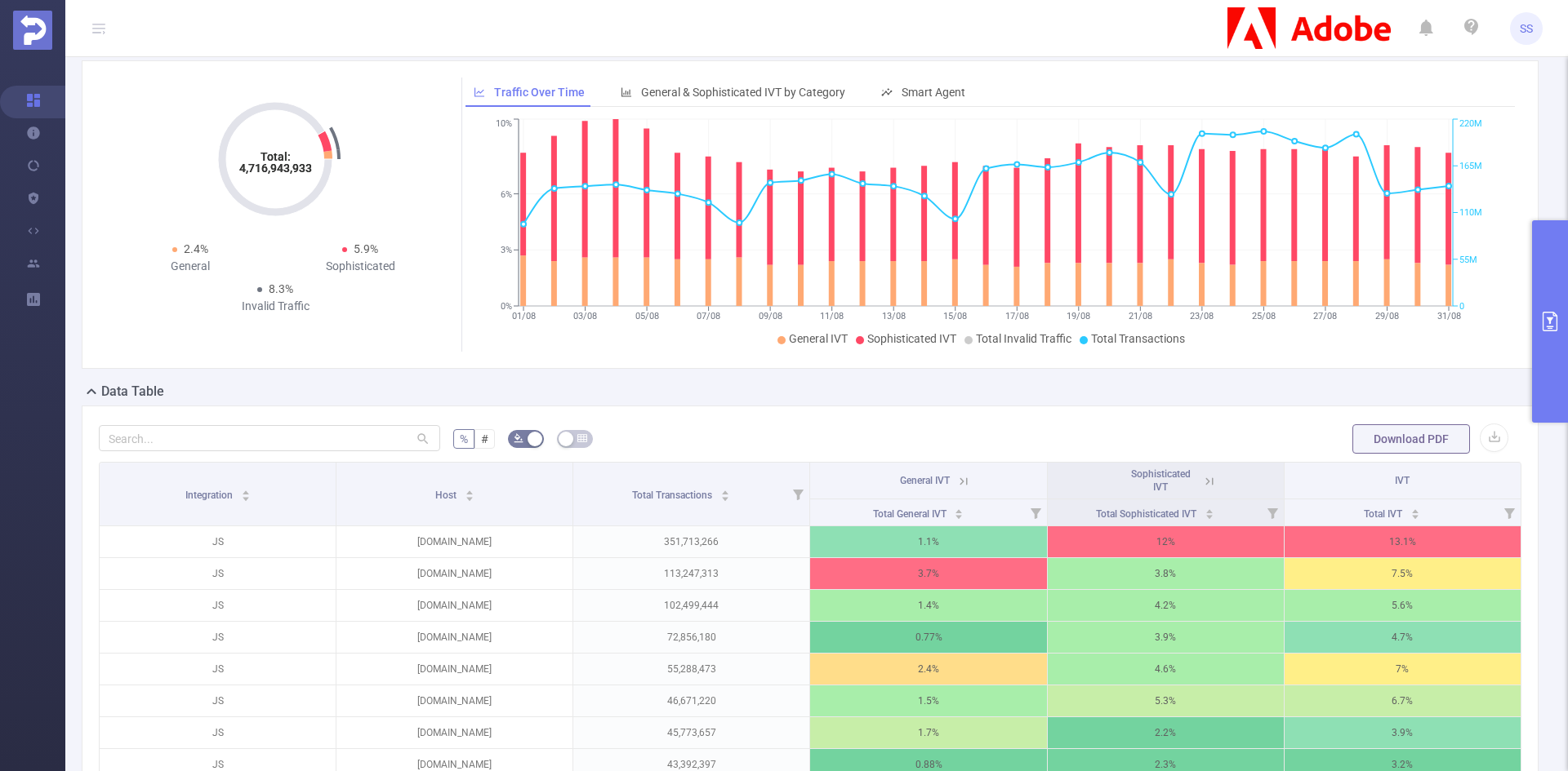
scroll to position [245, 0]
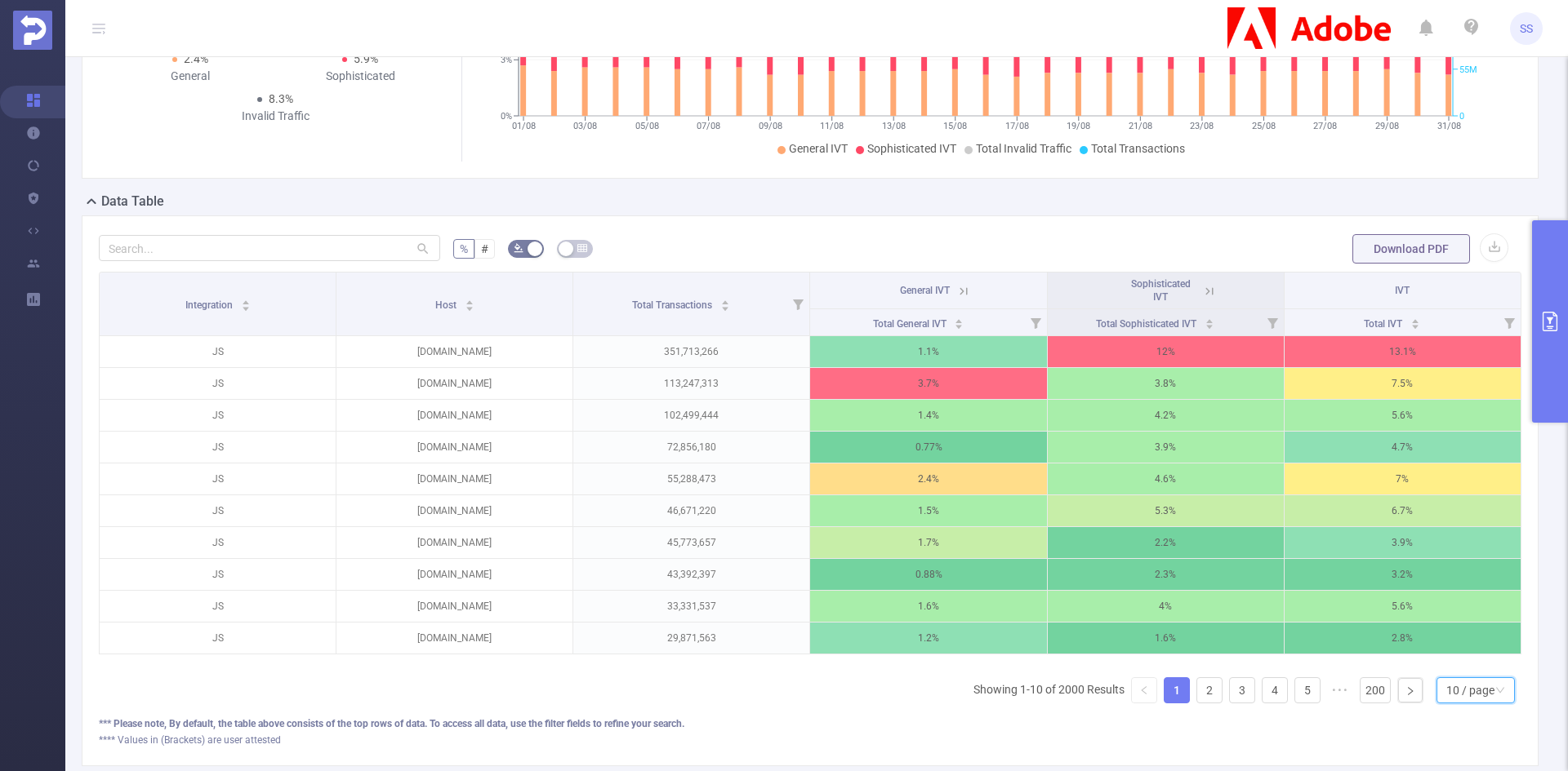
click at [1447, 701] on div "10 / page" at bounding box center [1471, 690] width 48 height 24
click at [1477, 595] on li "20 / page" at bounding box center [1463, 594] width 79 height 26
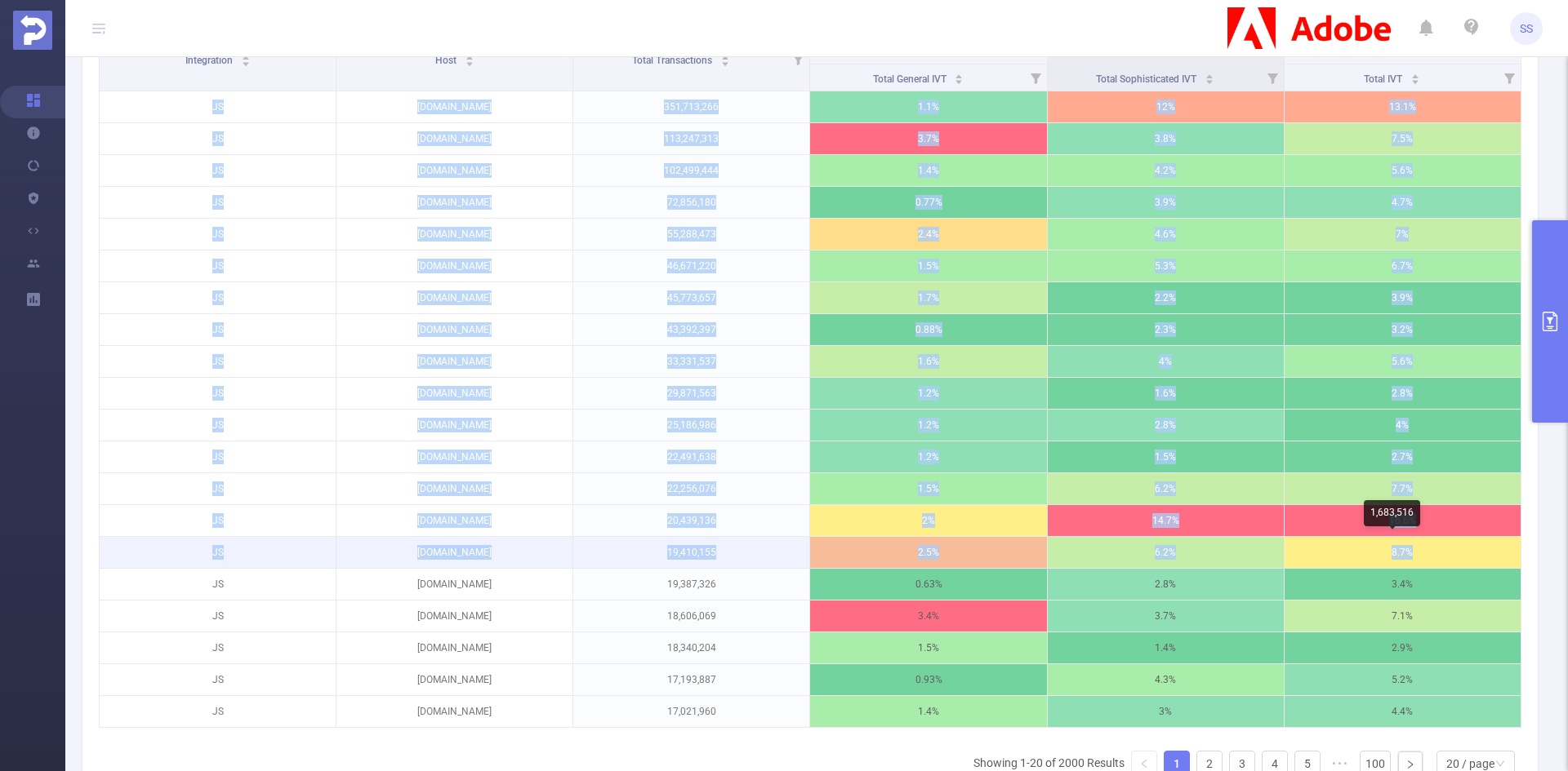
scroll to position [0, 4]
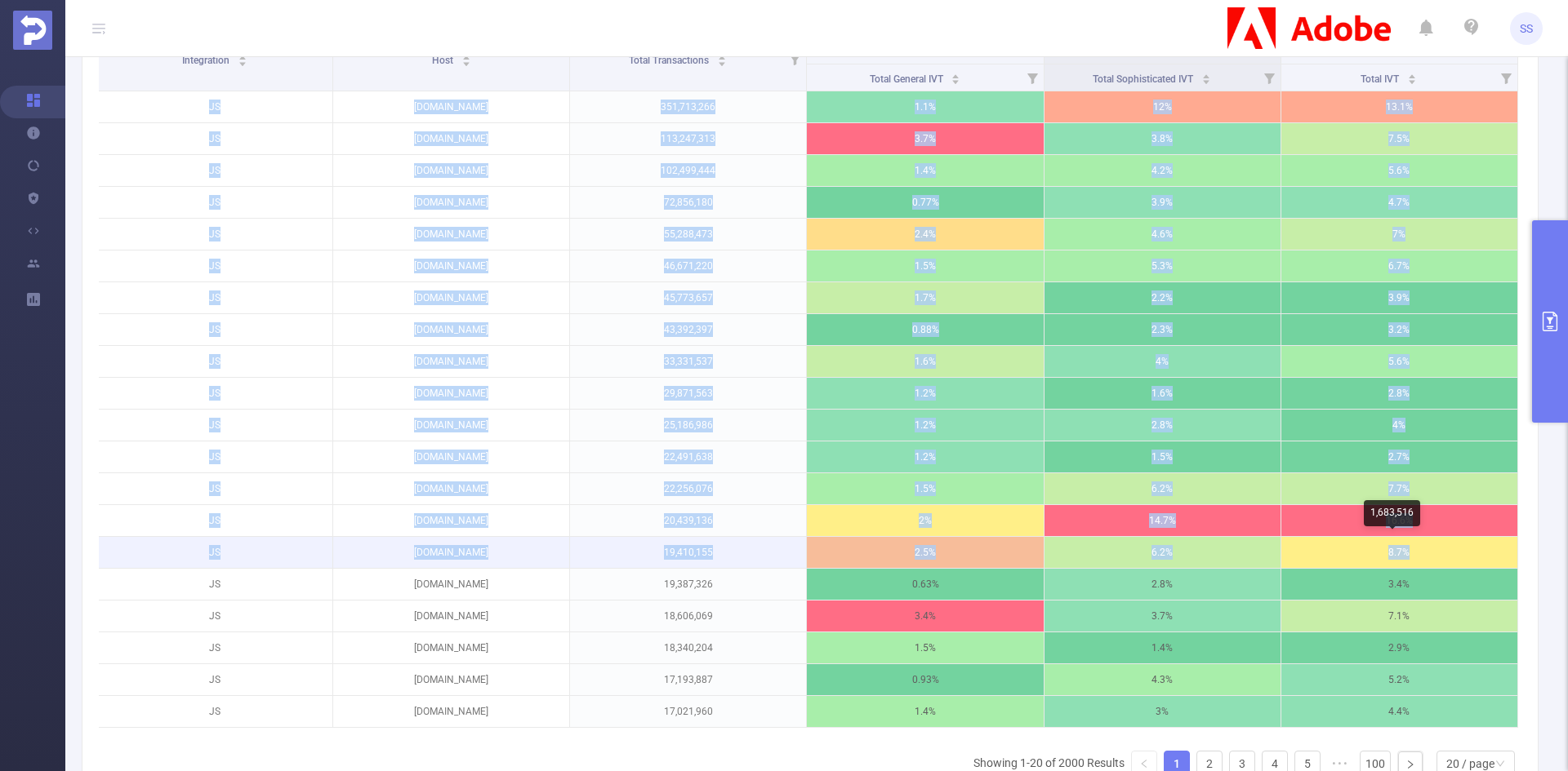
drag, startPoint x: 177, startPoint y: 104, endPoint x: 1500, endPoint y: 554, distance: 1397.4
click at [1500, 554] on tbody "JS dailymotion.com 351,713,266 1.1% 12% 13.1% JS mail.yahoo.com 113,247,313 3.7…" at bounding box center [807, 410] width 1422 height 637
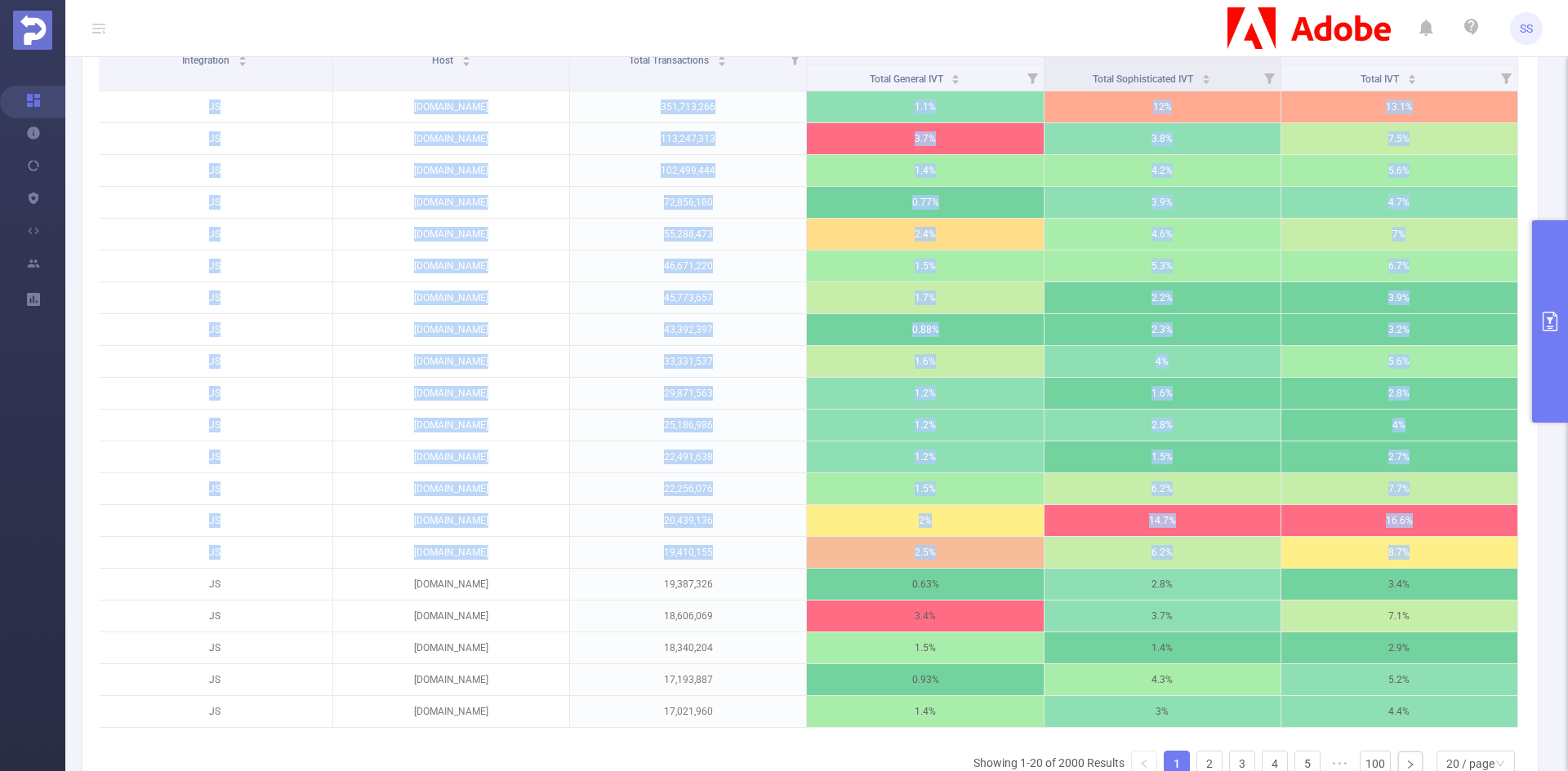
copy tbody "JS dailymotion.com 351,713,266 1.1% 12% 13.1% JS mail.yahoo.com 113,247,313 3.7…"
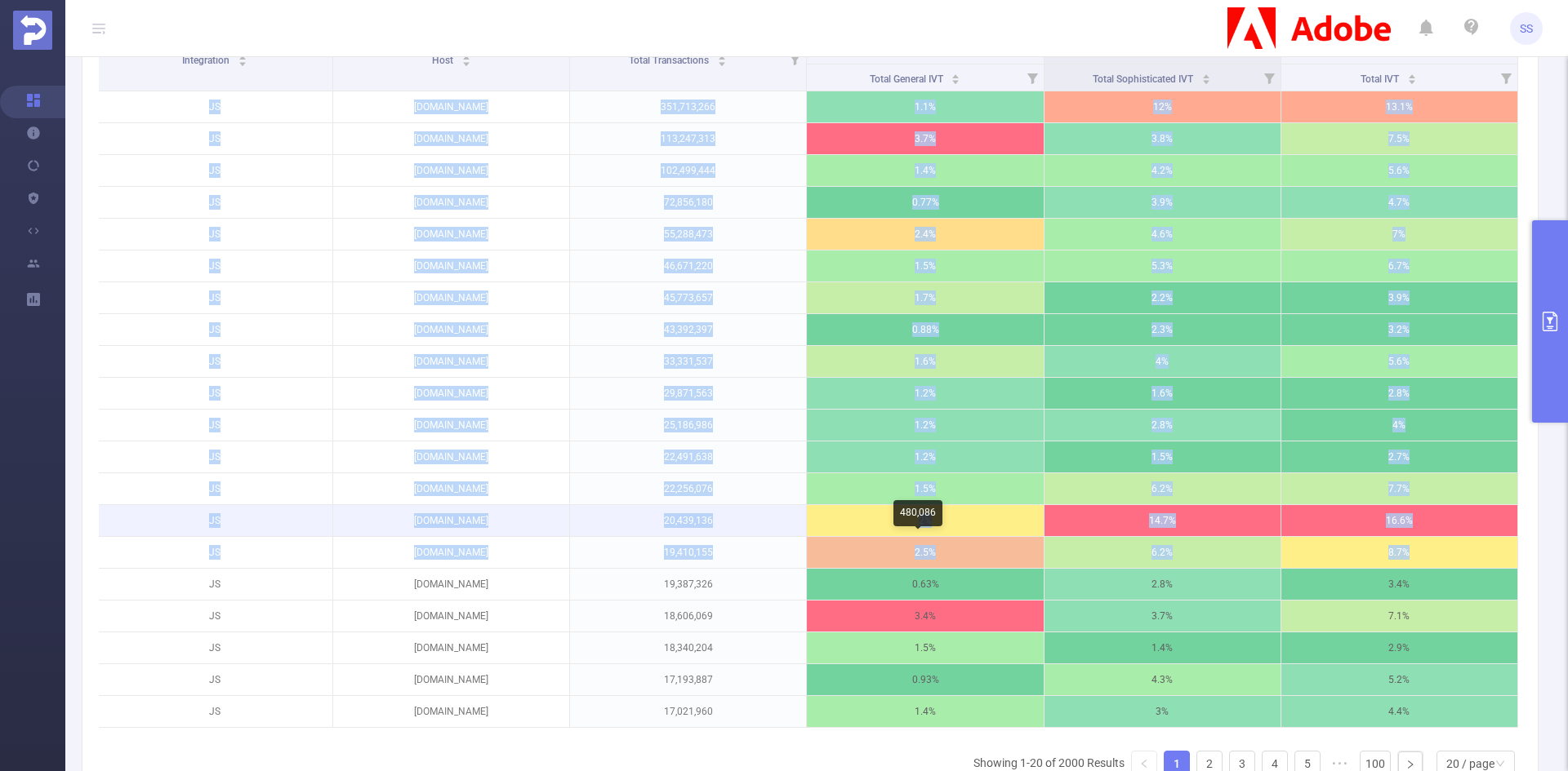
click at [832, 528] on p "2%" at bounding box center [925, 520] width 236 height 31
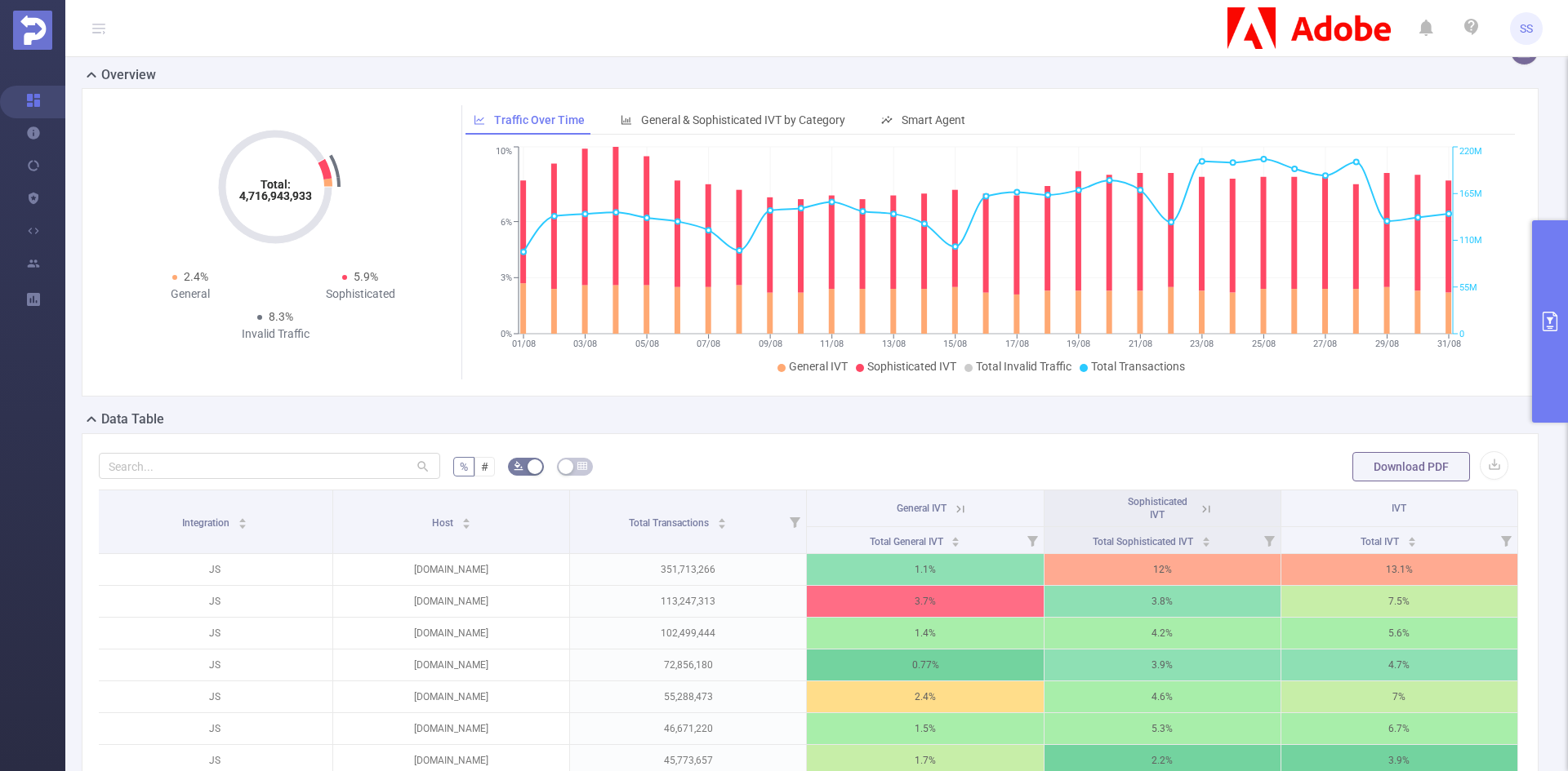
scroll to position [0, 0]
